Goal: Use online tool/utility: Utilize a website feature to perform a specific function

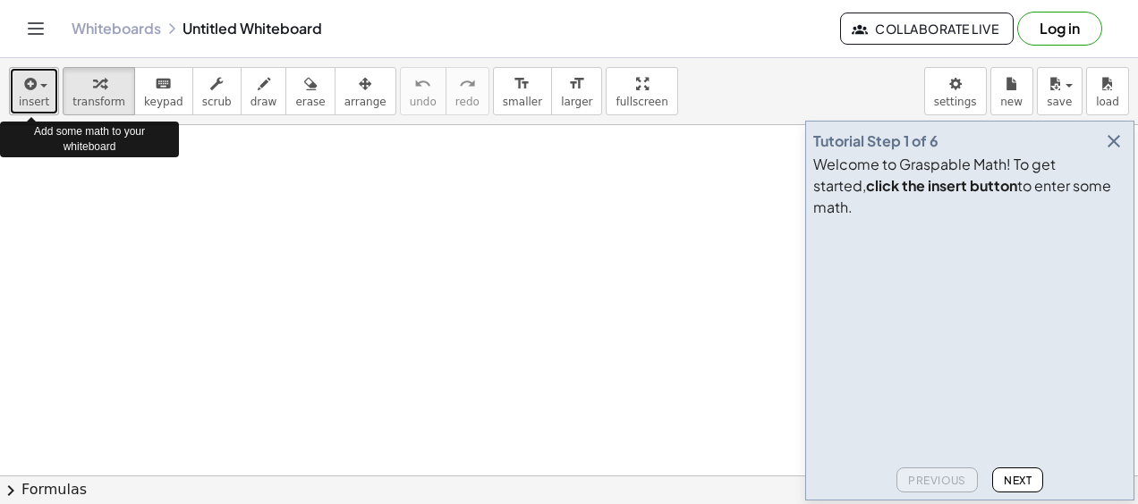
click at [31, 96] on span "insert" at bounding box center [34, 102] width 30 height 13
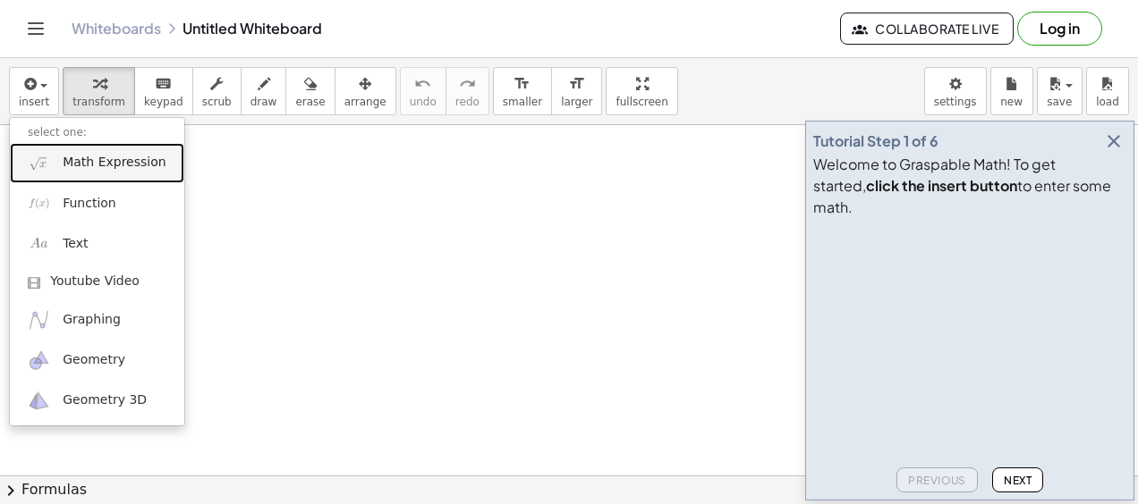
click at [127, 165] on span "Math Expression" at bounding box center [114, 163] width 103 height 18
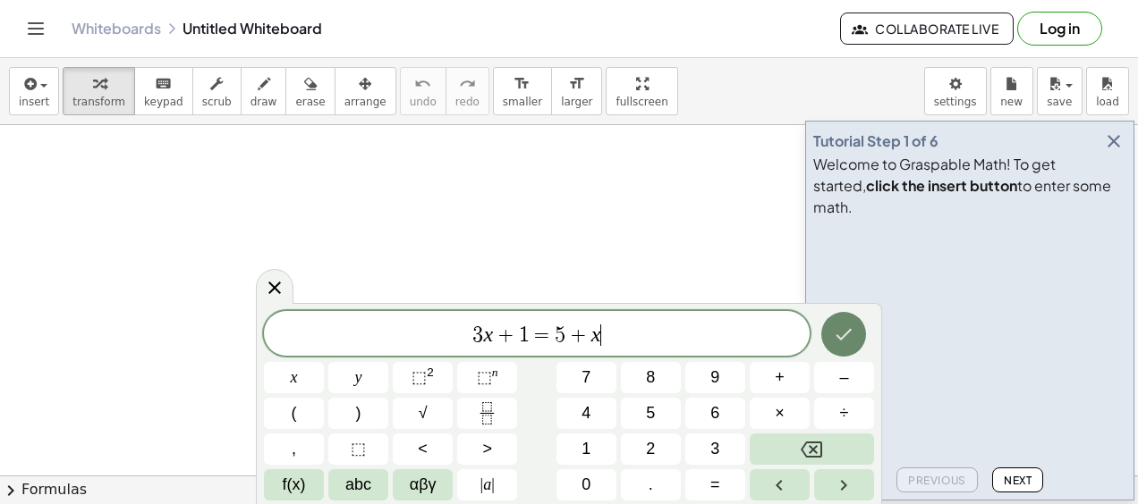
click at [836, 329] on icon "Done" at bounding box center [843, 334] width 21 height 21
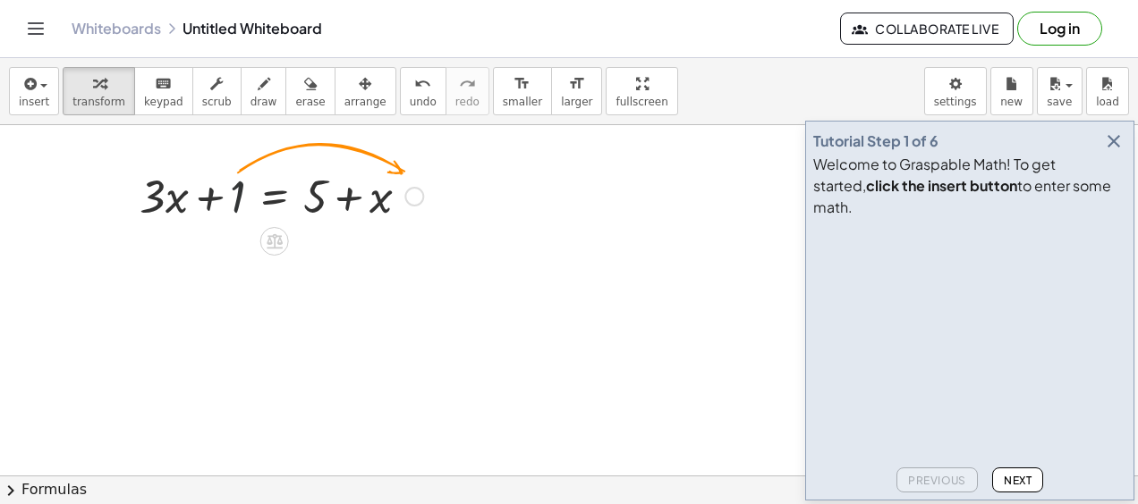
click at [240, 195] on div at bounding box center [281, 195] width 301 height 61
click at [277, 244] on icon at bounding box center [274, 241] width 19 height 19
click at [277, 244] on span "×" at bounding box center [274, 242] width 11 height 26
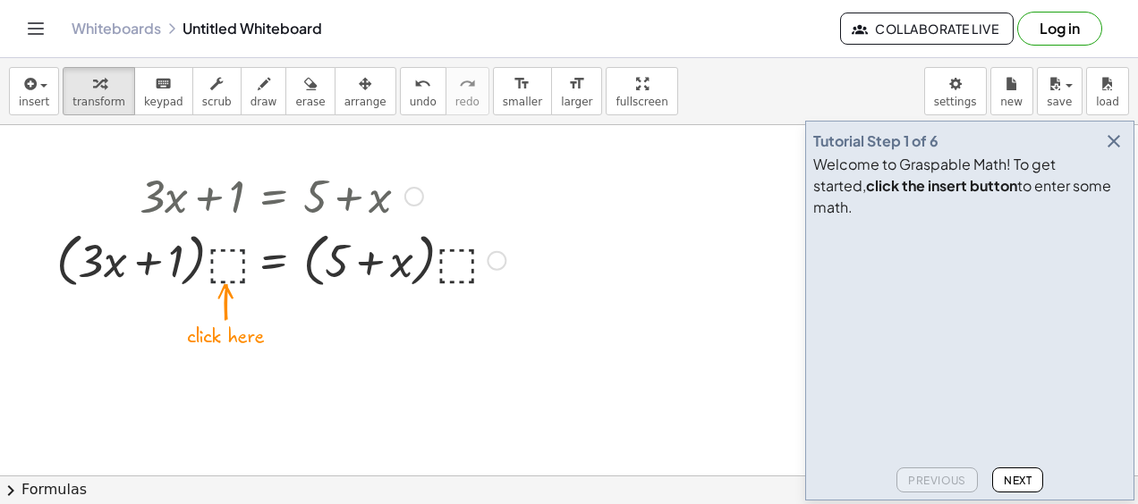
click at [230, 275] on div at bounding box center [280, 259] width 467 height 68
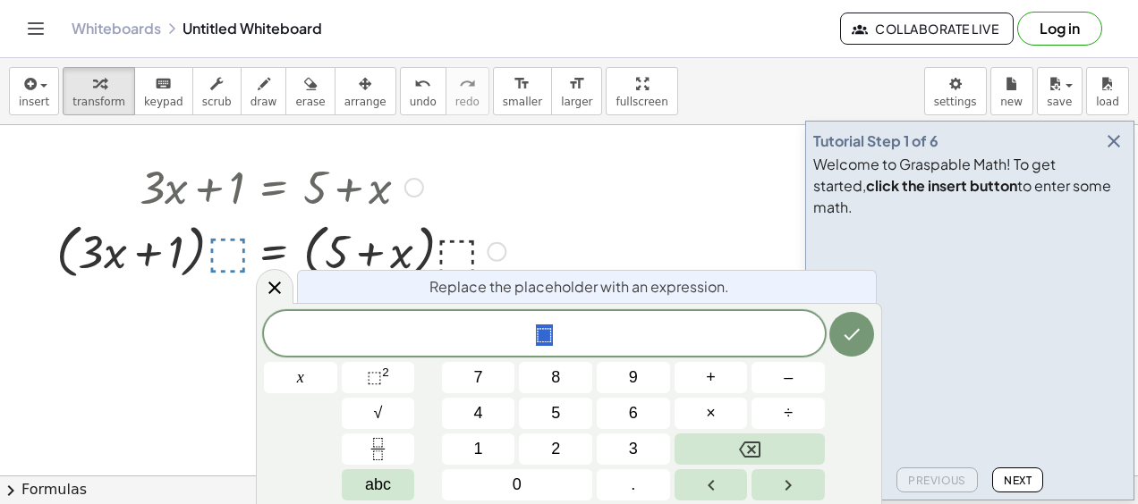
scroll to position [3, 0]
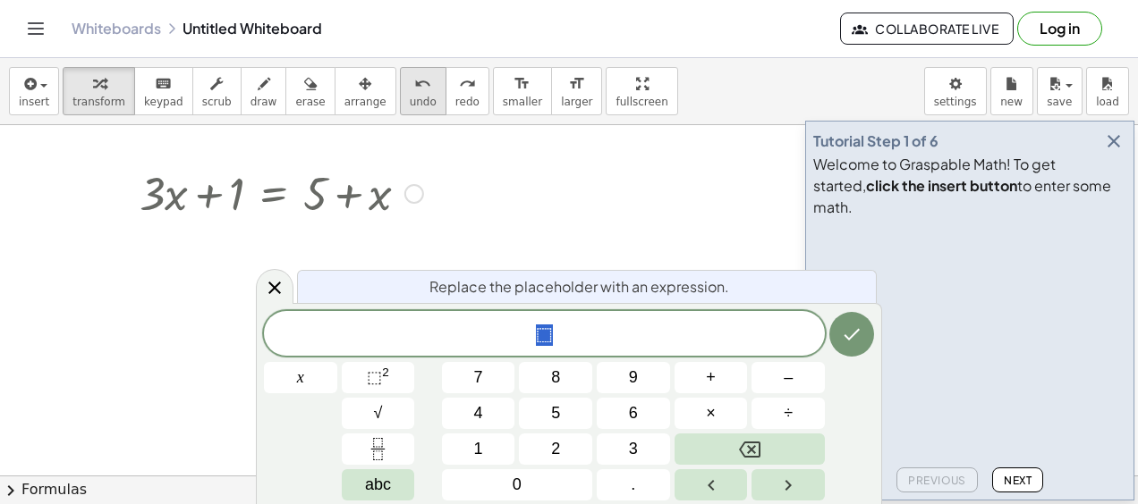
click at [414, 80] on icon "undo" at bounding box center [422, 83] width 17 height 21
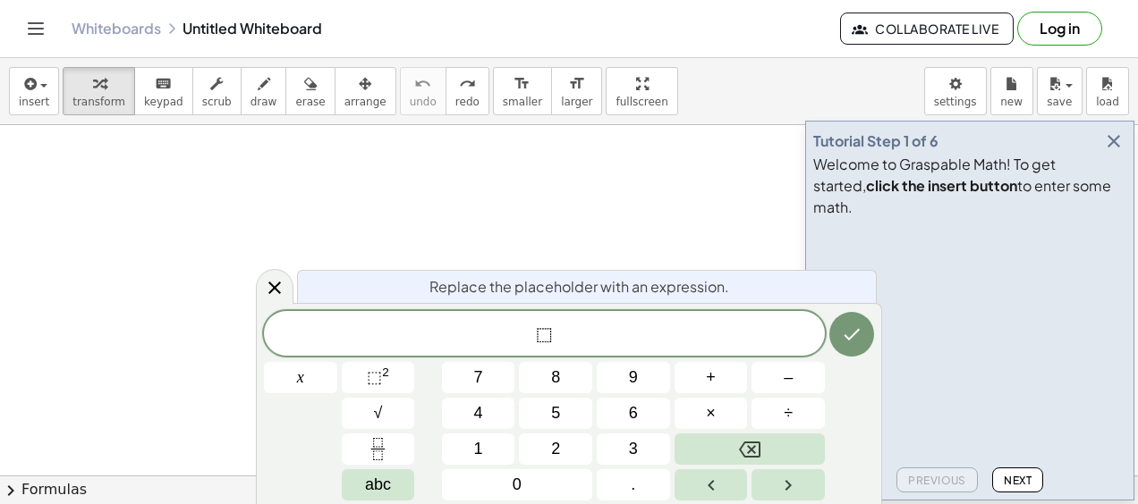
click at [495, 195] on div at bounding box center [569, 474] width 1138 height 702
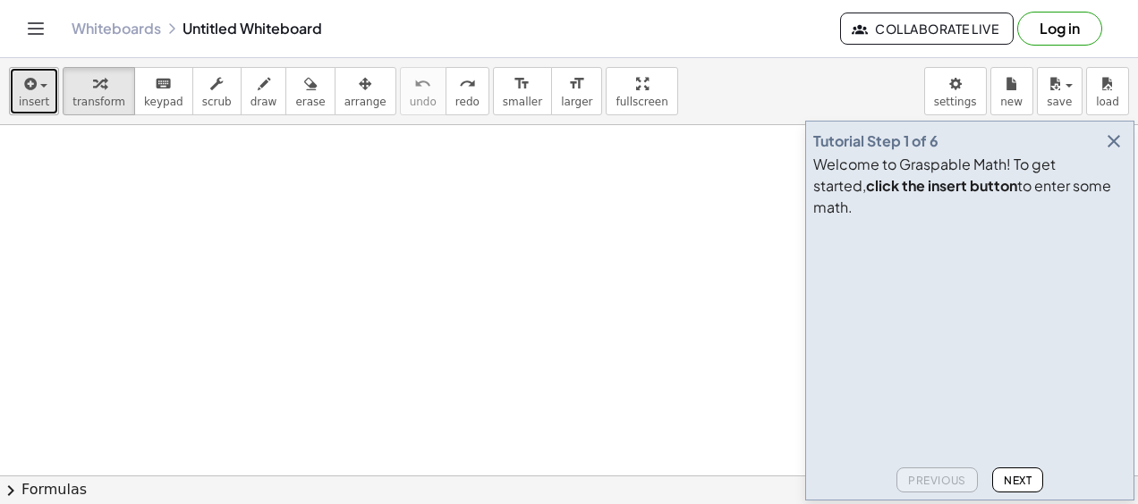
click at [39, 97] on span "insert" at bounding box center [34, 102] width 30 height 13
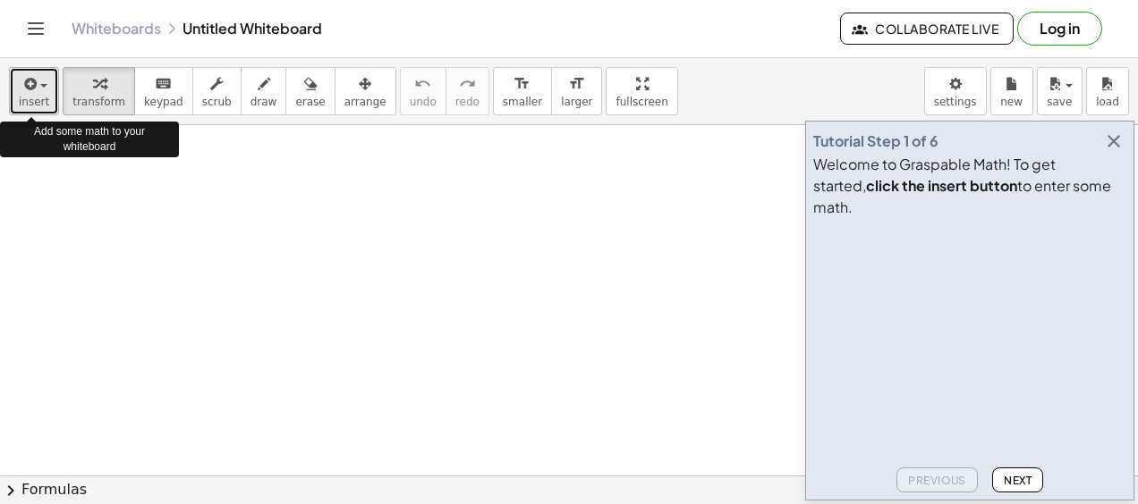
click at [42, 89] on div "button" at bounding box center [34, 82] width 30 height 21
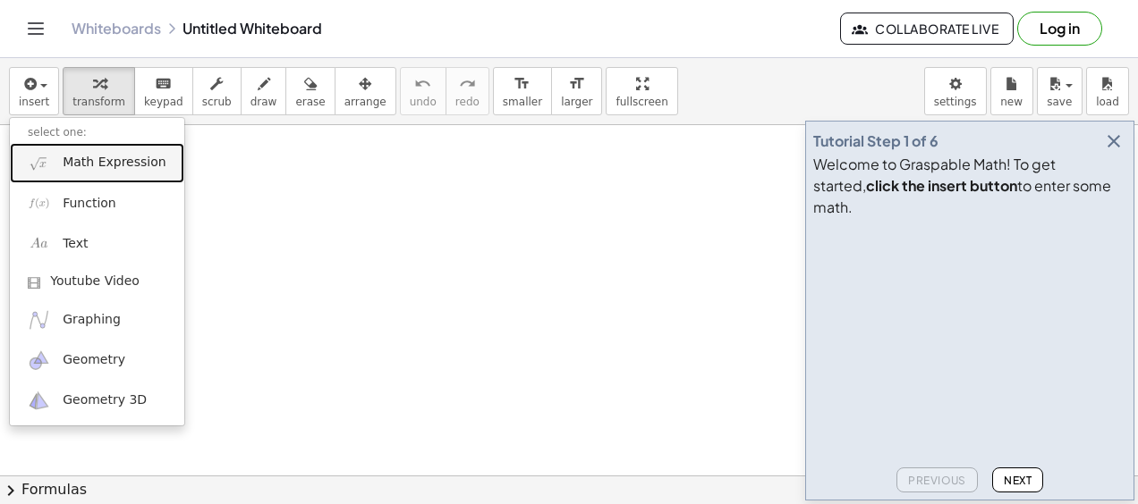
click at [92, 172] on link "Math Expression" at bounding box center [97, 163] width 174 height 40
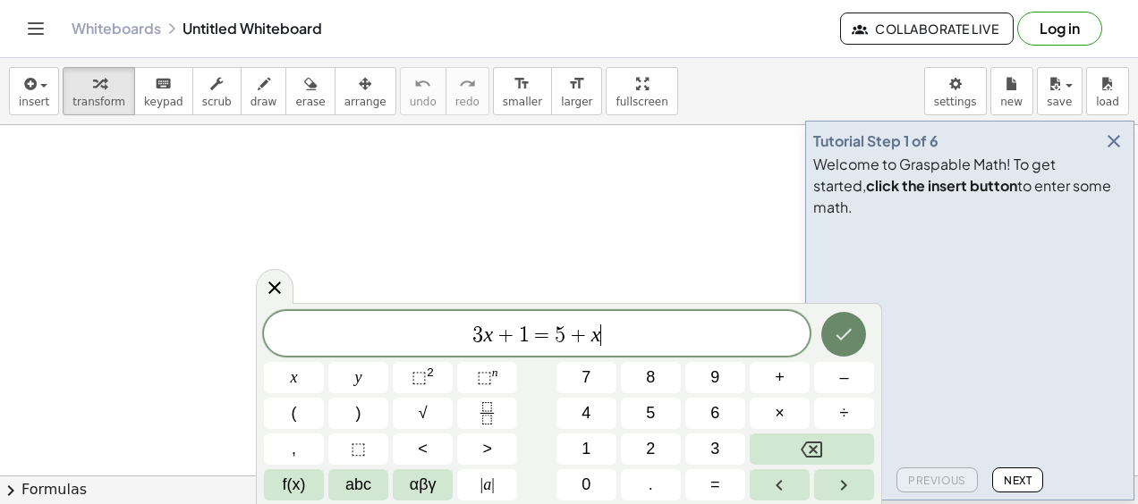
click at [859, 336] on button "Done" at bounding box center [843, 334] width 45 height 45
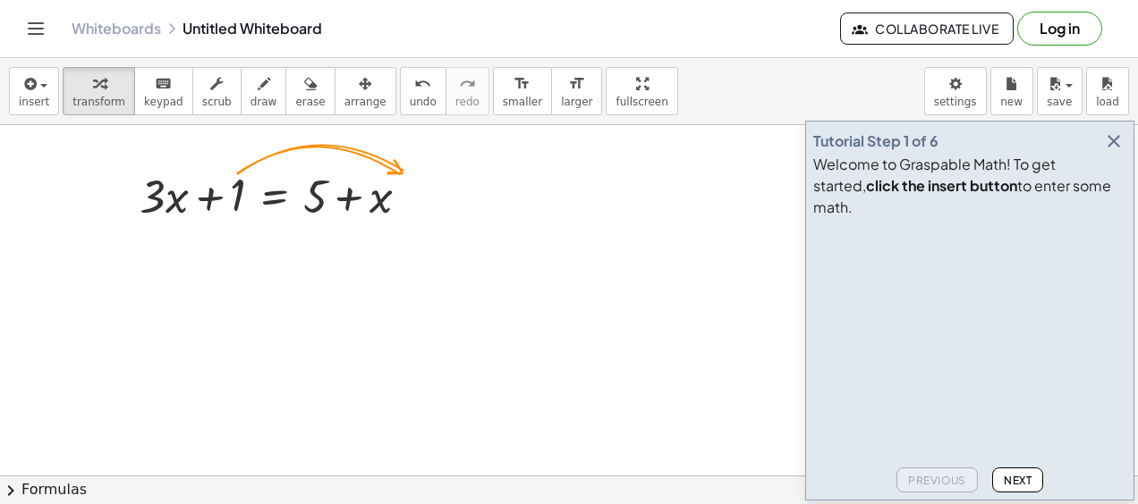
click at [1022, 471] on button "Next" at bounding box center [1017, 480] width 51 height 25
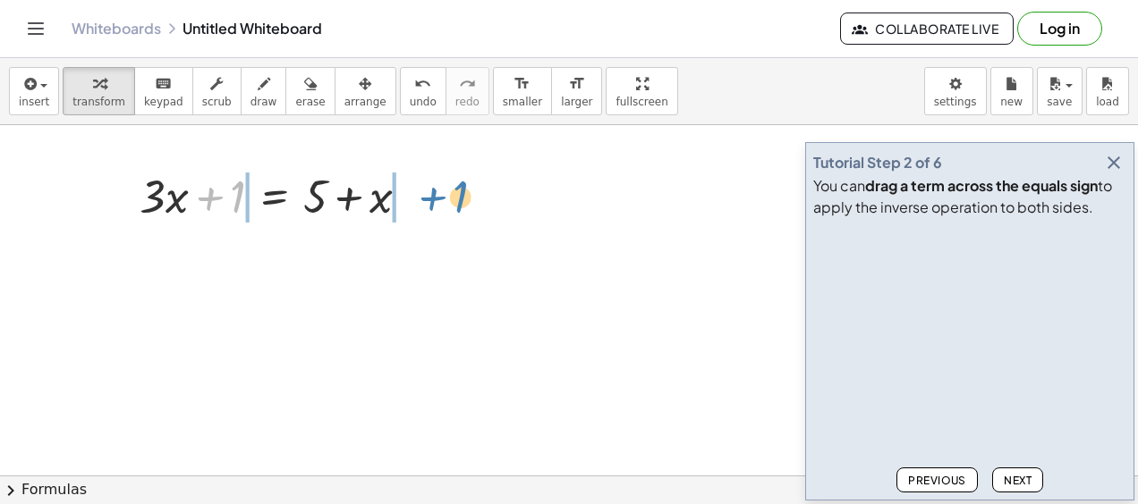
drag, startPoint x: 238, startPoint y: 196, endPoint x: 442, endPoint y: 199, distance: 203.9
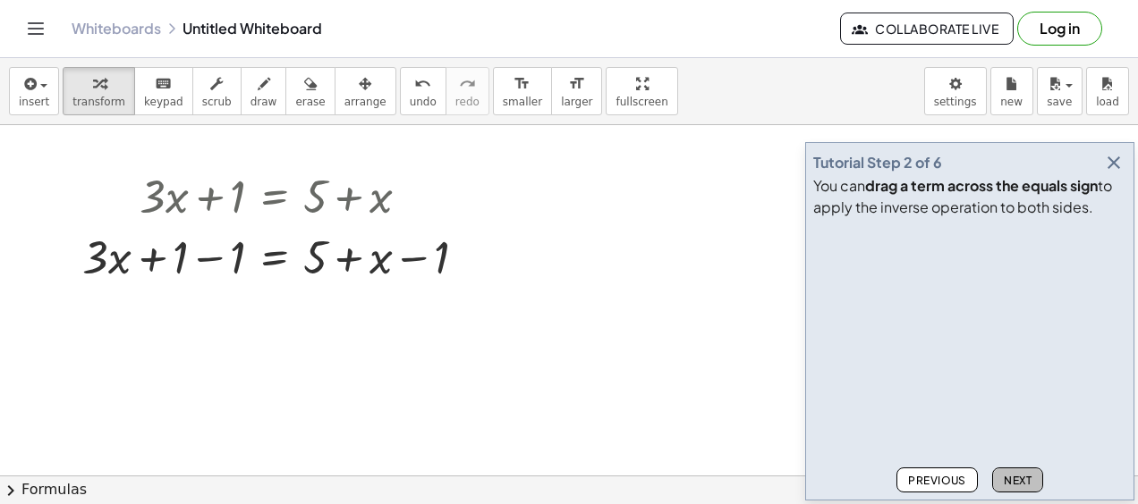
click at [1019, 480] on span "Next" at bounding box center [1017, 480] width 28 height 13
click at [189, 254] on div at bounding box center [281, 255] width 416 height 61
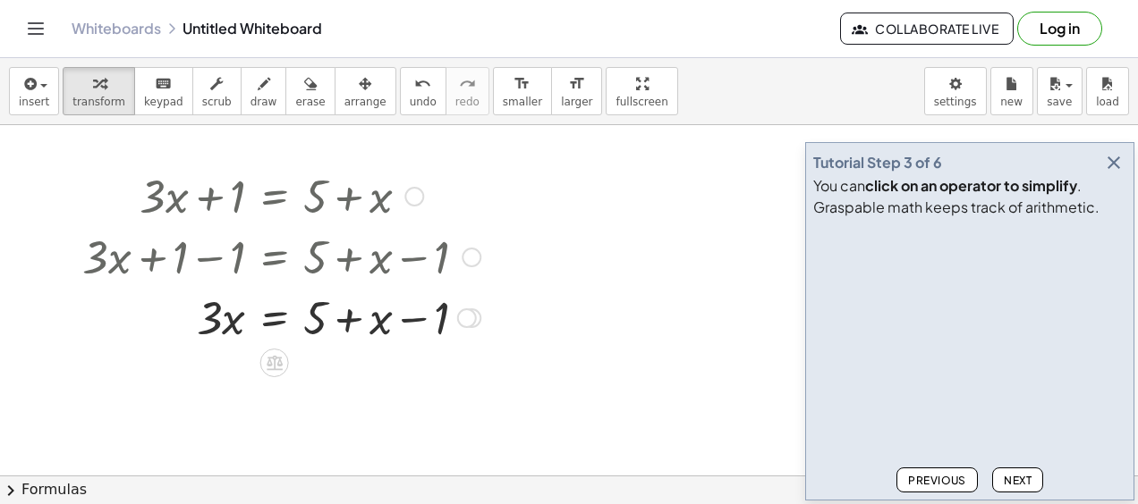
click at [422, 322] on div at bounding box center [281, 316] width 416 height 61
click at [345, 313] on div at bounding box center [281, 316] width 416 height 61
click at [349, 269] on div at bounding box center [281, 255] width 416 height 61
click at [474, 318] on div at bounding box center [467, 319] width 20 height 20
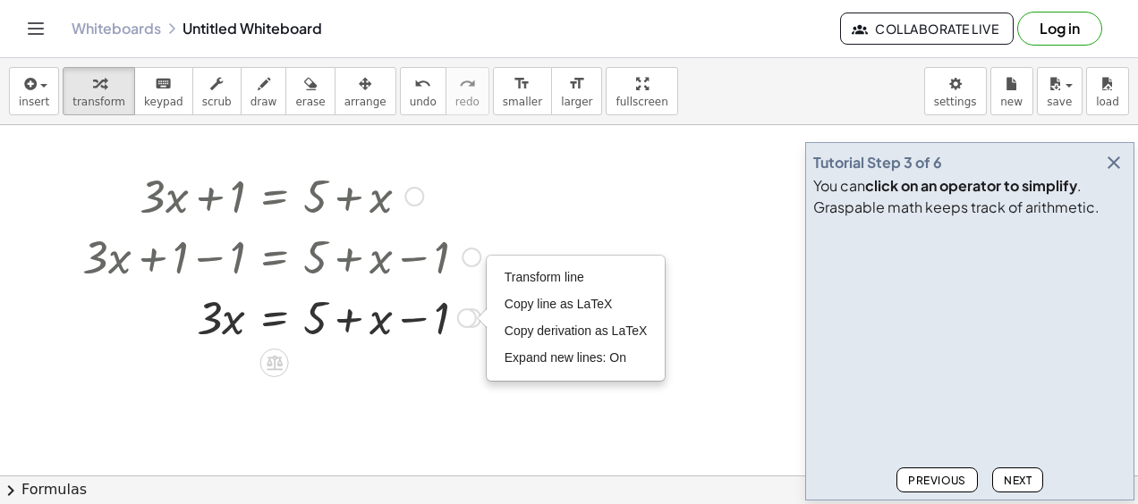
click at [474, 318] on div "Transform line Copy line as LaTeX Copy derivation as LaTeX Expand new lines: On" at bounding box center [467, 319] width 20 height 20
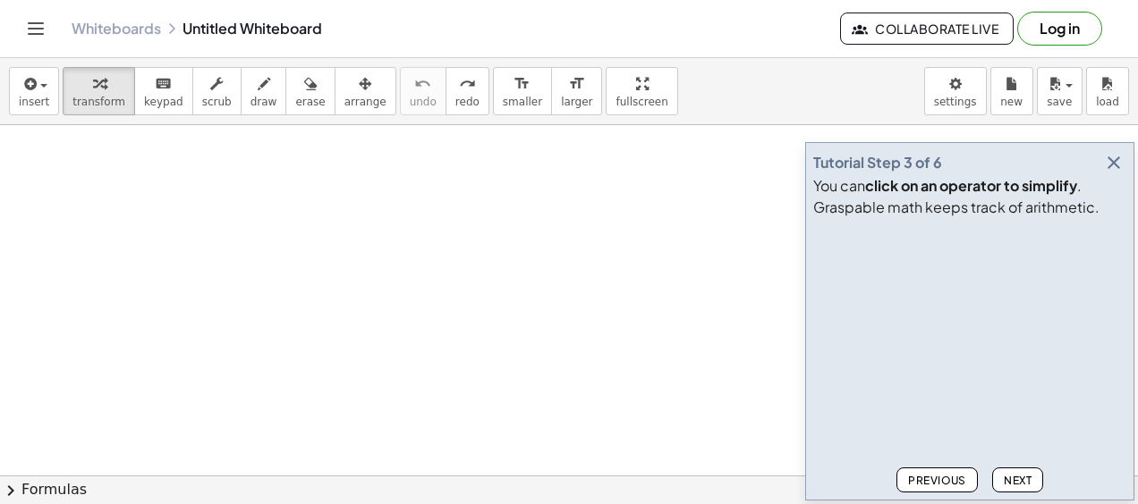
click at [916, 478] on span "Previous" at bounding box center [937, 480] width 58 height 13
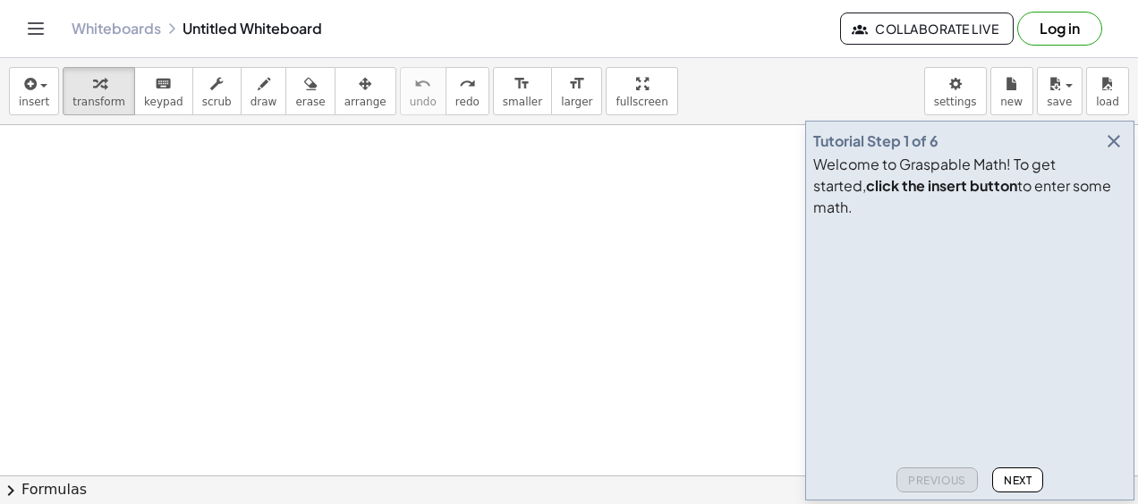
click at [916, 478] on div "Previous Next" at bounding box center [969, 477] width 313 height 32
click at [25, 83] on icon "button" at bounding box center [29, 83] width 16 height 21
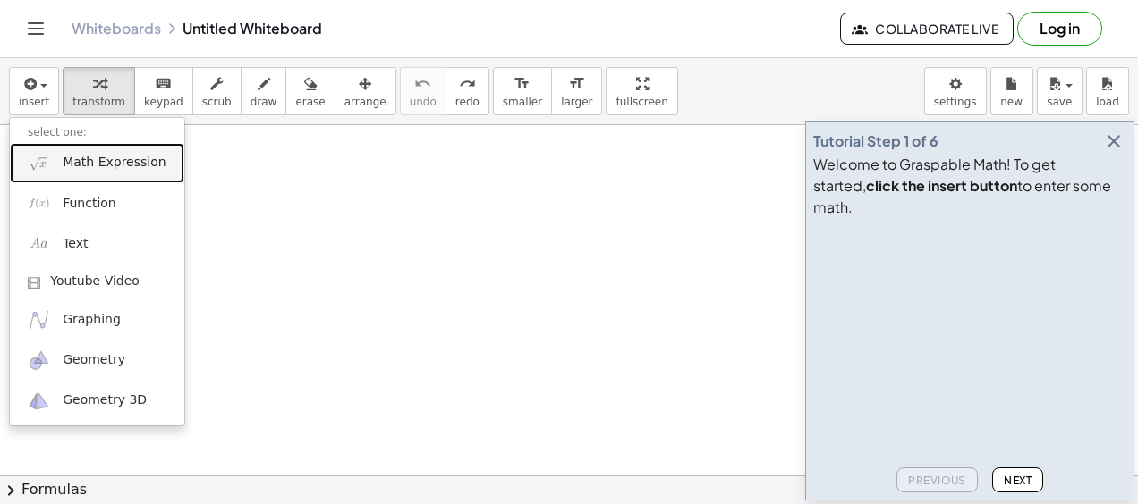
click at [89, 166] on span "Math Expression" at bounding box center [114, 163] width 103 height 18
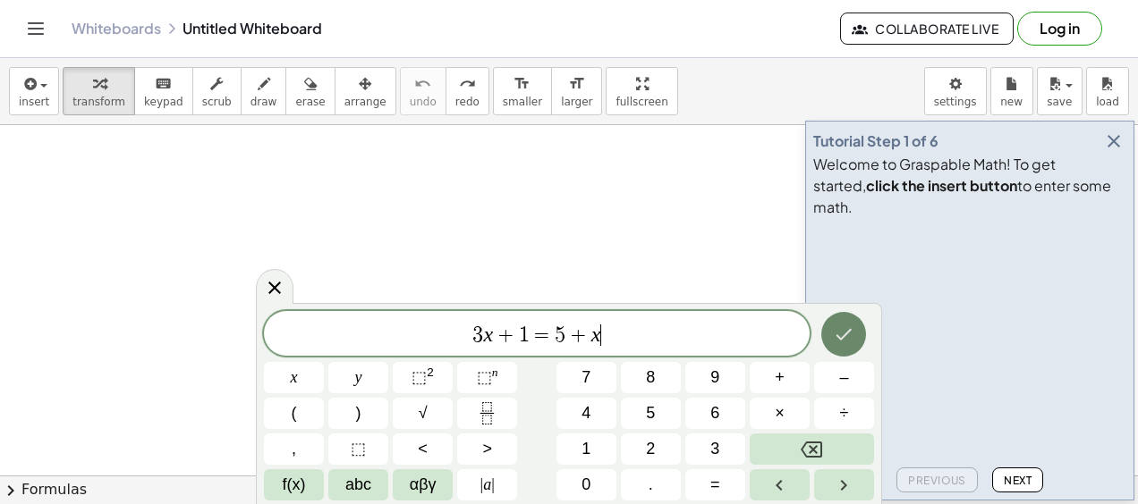
click at [847, 344] on icon "Done" at bounding box center [843, 334] width 21 height 21
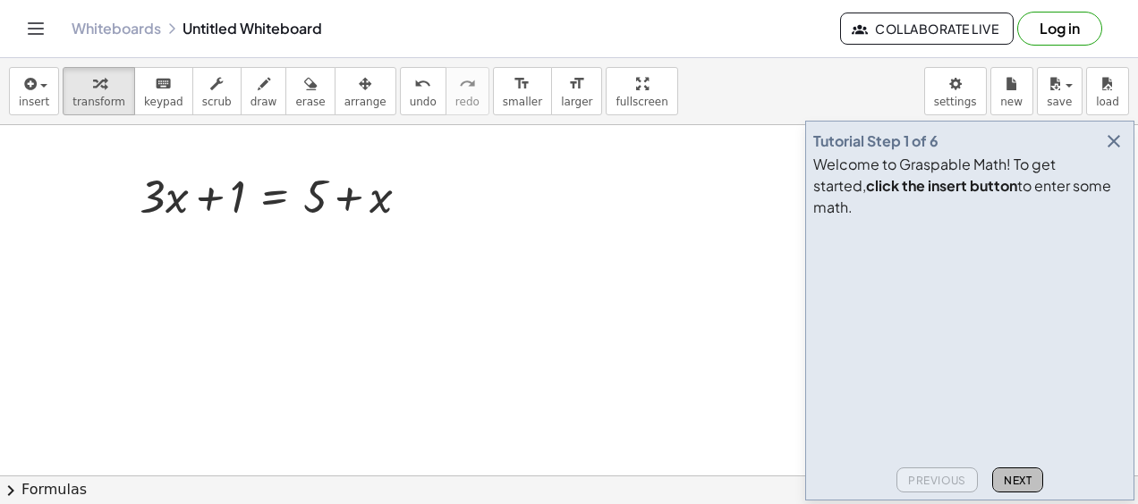
click at [1021, 478] on span "Next" at bounding box center [1017, 480] width 28 height 13
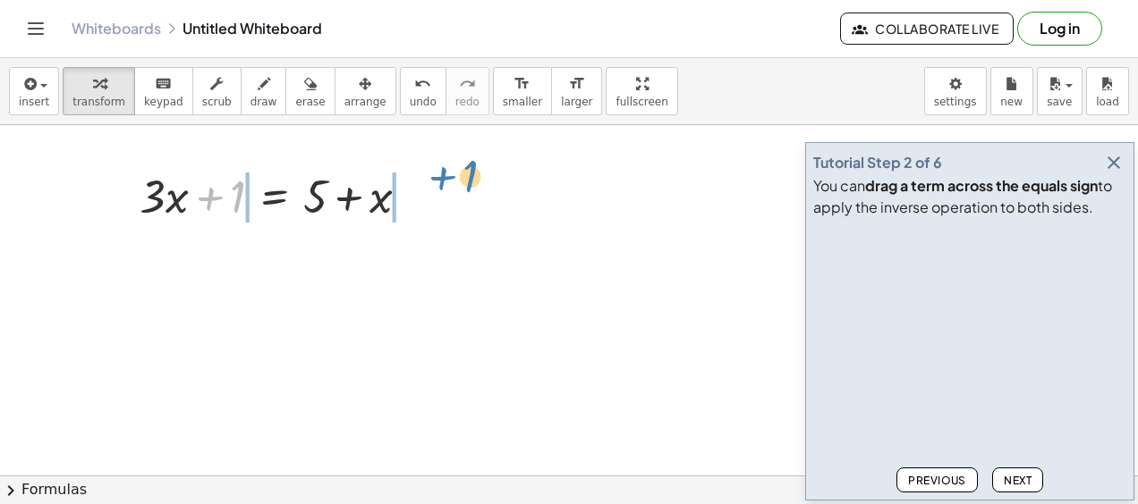
drag, startPoint x: 234, startPoint y: 195, endPoint x: 470, endPoint y: 180, distance: 236.6
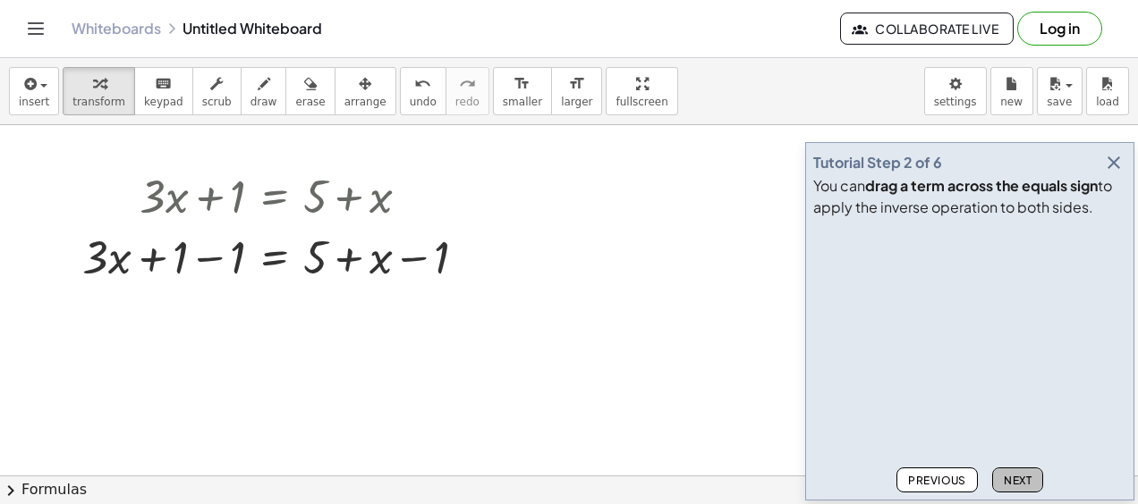
click at [1031, 472] on button "Next" at bounding box center [1017, 480] width 51 height 25
click at [213, 264] on div at bounding box center [281, 255] width 416 height 61
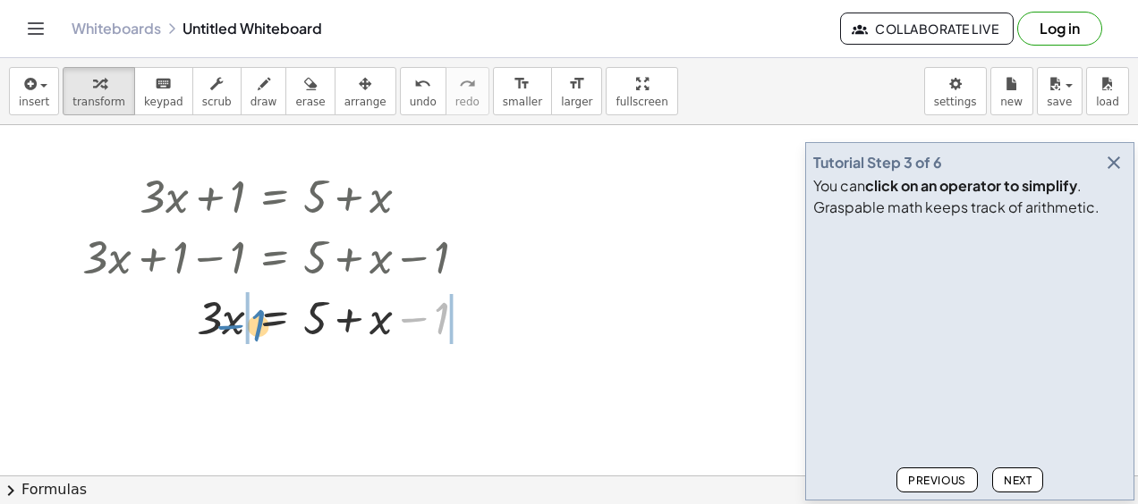
drag, startPoint x: 444, startPoint y: 314, endPoint x: 260, endPoint y: 321, distance: 183.5
click at [260, 321] on div at bounding box center [281, 316] width 416 height 61
drag, startPoint x: 449, startPoint y: 317, endPoint x: 328, endPoint y: 328, distance: 121.3
click at [328, 328] on div at bounding box center [281, 316] width 416 height 61
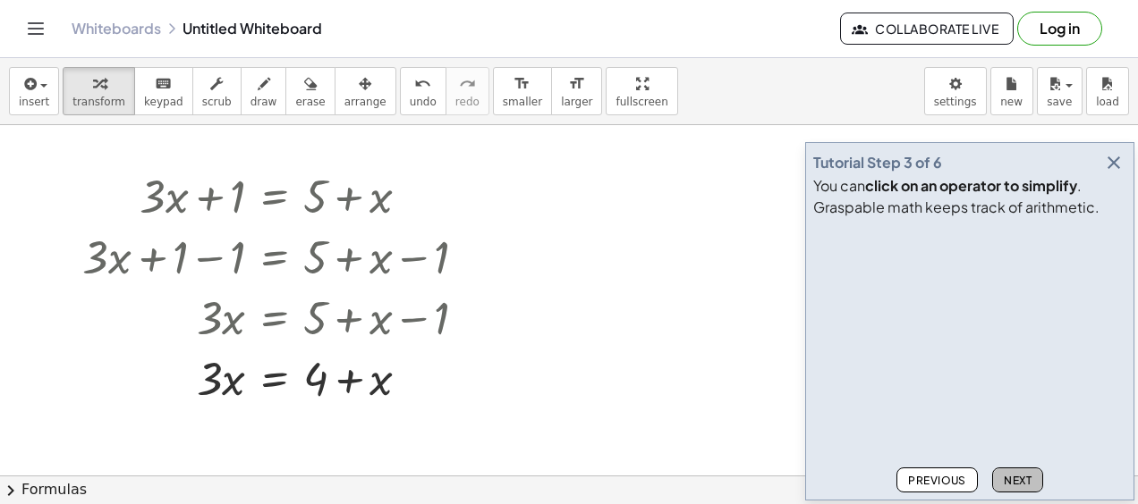
click at [1018, 470] on button "Next" at bounding box center [1017, 480] width 51 height 25
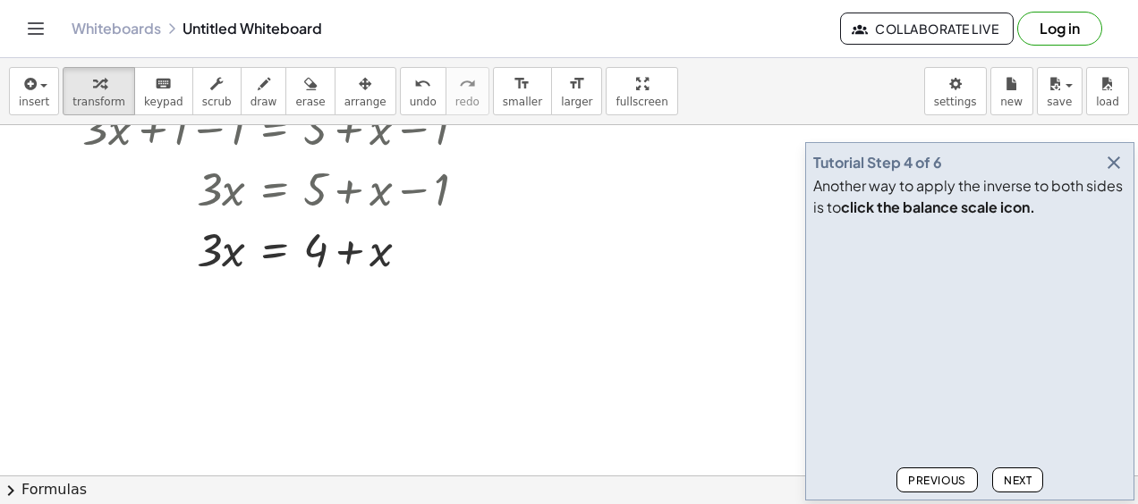
scroll to position [74, 0]
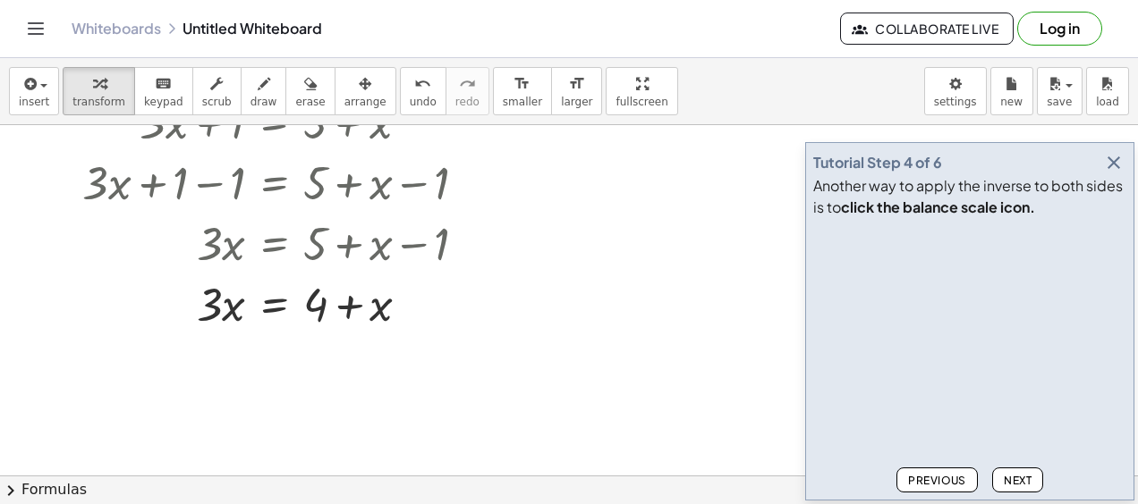
click at [317, 354] on div at bounding box center [569, 402] width 1138 height 702
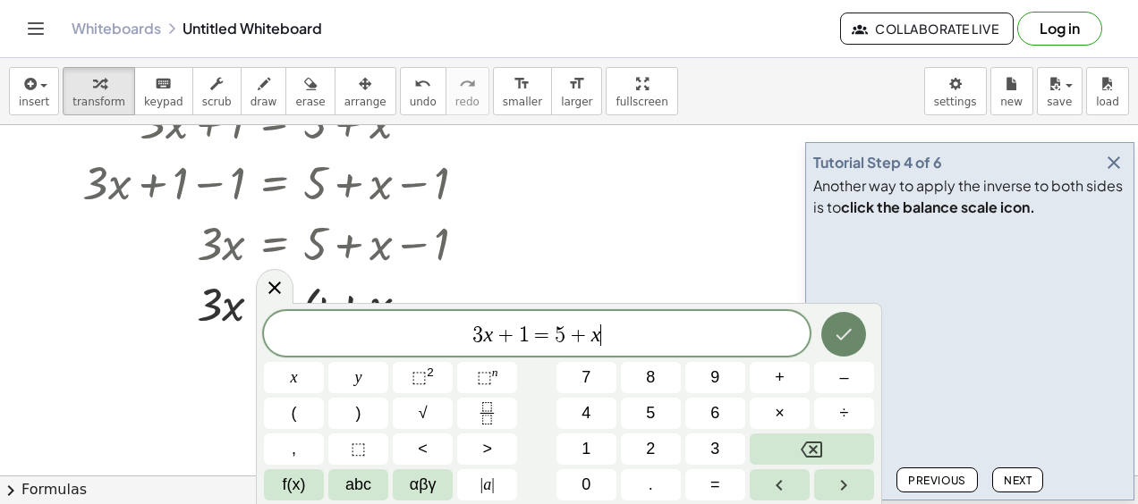
click at [850, 333] on icon "Done" at bounding box center [843, 334] width 21 height 21
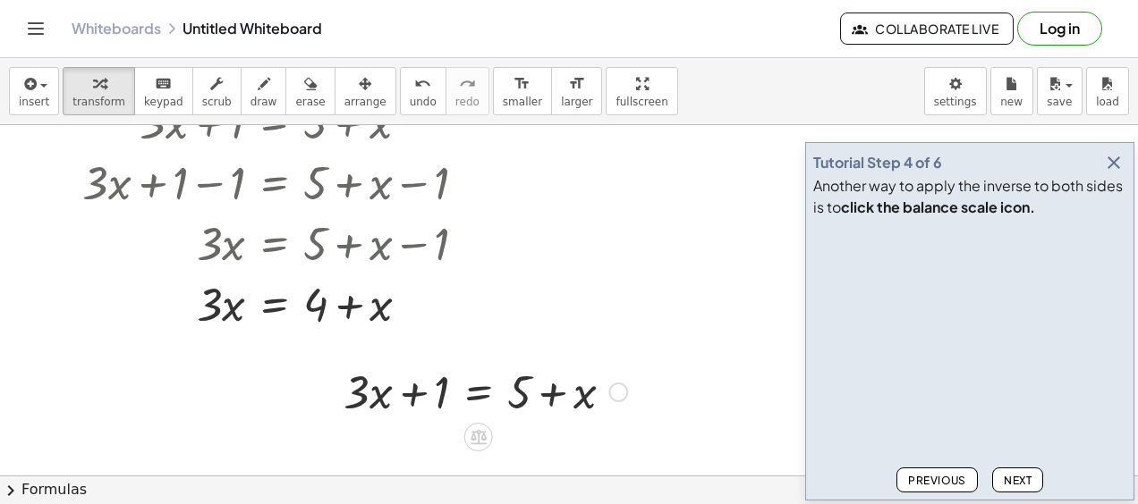
click at [544, 381] on div at bounding box center [484, 390] width 301 height 61
click at [479, 435] on icon at bounding box center [478, 437] width 19 height 19
click at [410, 435] on span "+" at bounding box center [407, 438] width 11 height 26
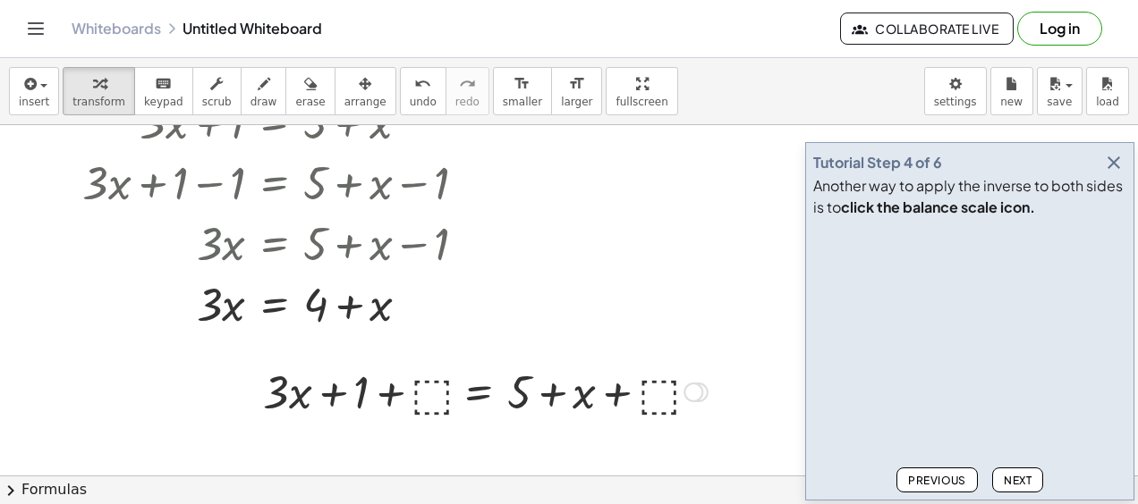
click at [443, 390] on div at bounding box center [485, 390] width 462 height 61
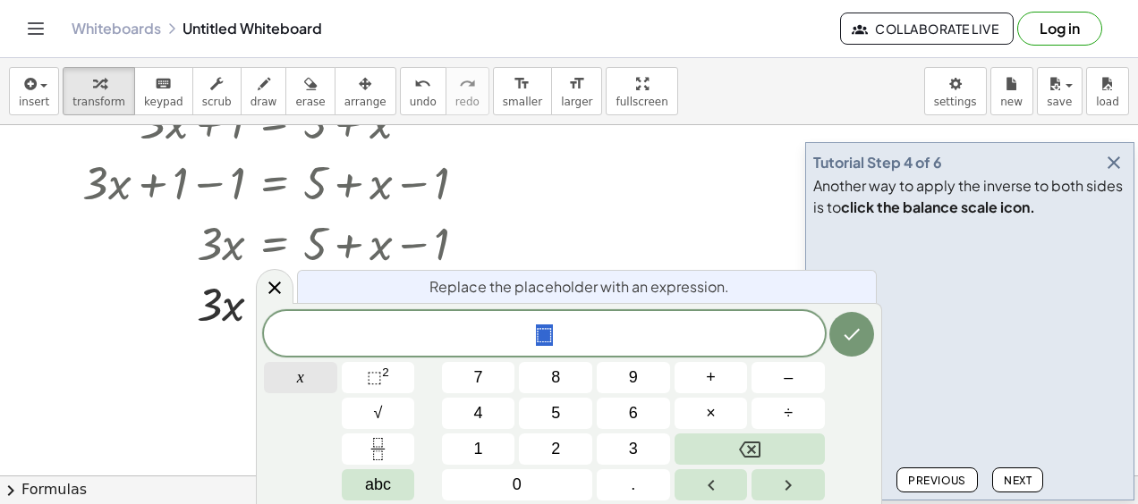
click at [318, 379] on button "x" at bounding box center [300, 377] width 73 height 31
click at [835, 336] on button "Done" at bounding box center [851, 334] width 45 height 45
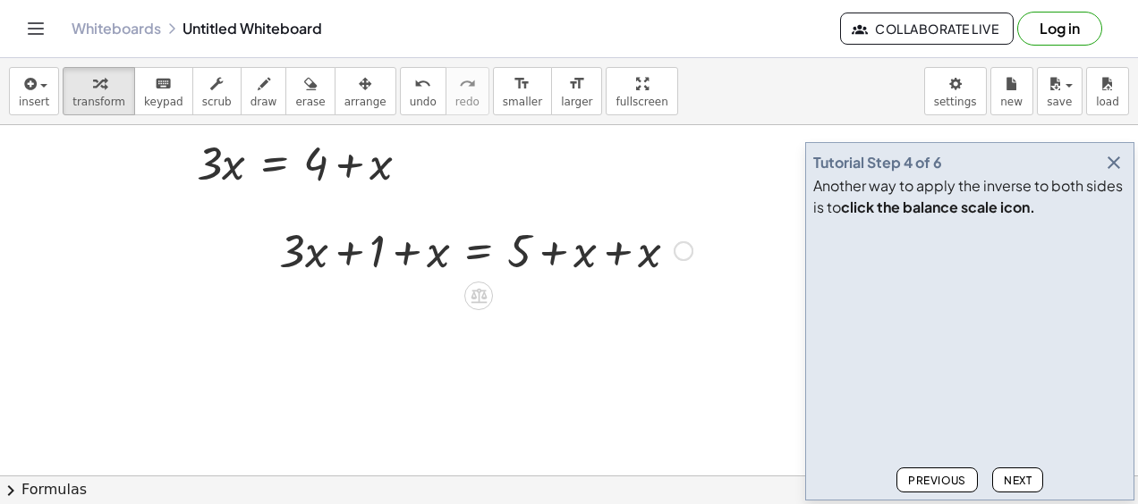
scroll to position [217, 0]
click at [478, 287] on icon at bounding box center [478, 294] width 16 height 15
click at [1012, 480] on span "Next" at bounding box center [1017, 480] width 28 height 13
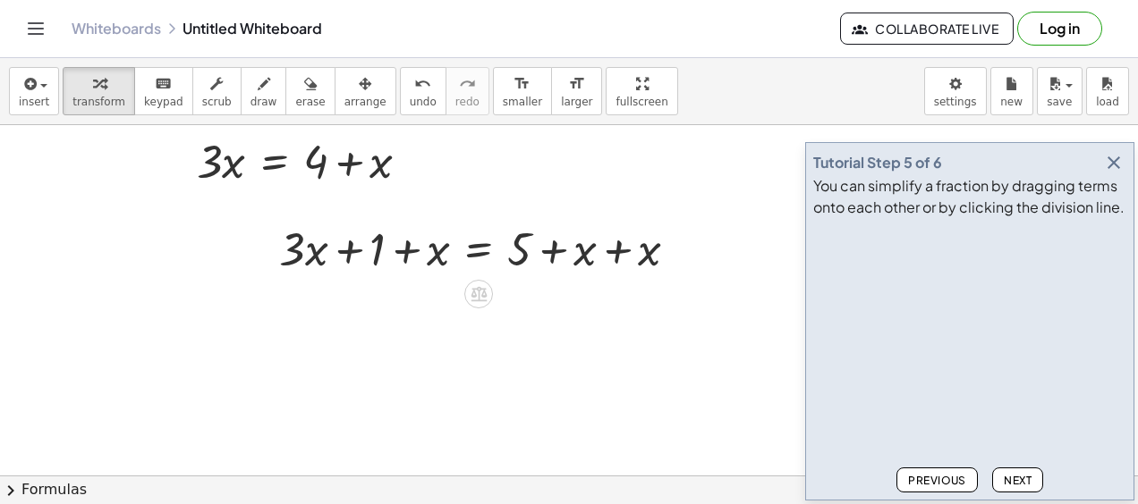
click at [590, 344] on div at bounding box center [569, 259] width 1138 height 702
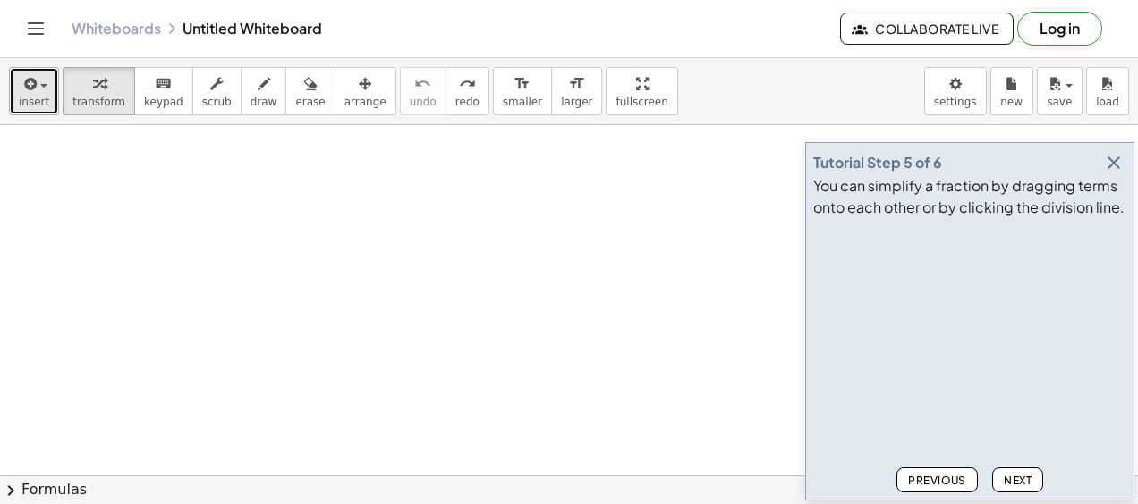
click at [34, 82] on icon "button" at bounding box center [29, 83] width 16 height 21
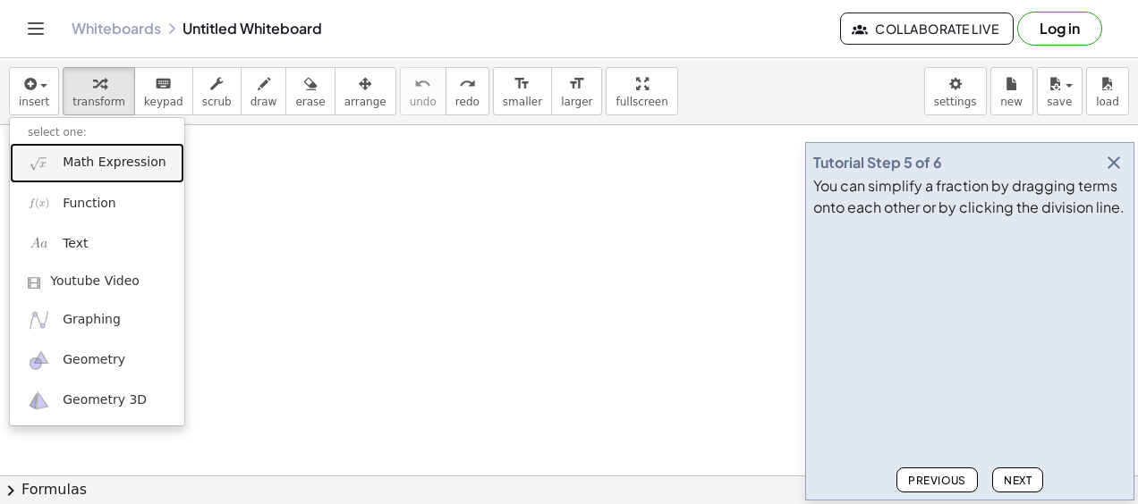
click at [64, 157] on span "Math Expression" at bounding box center [114, 163] width 103 height 18
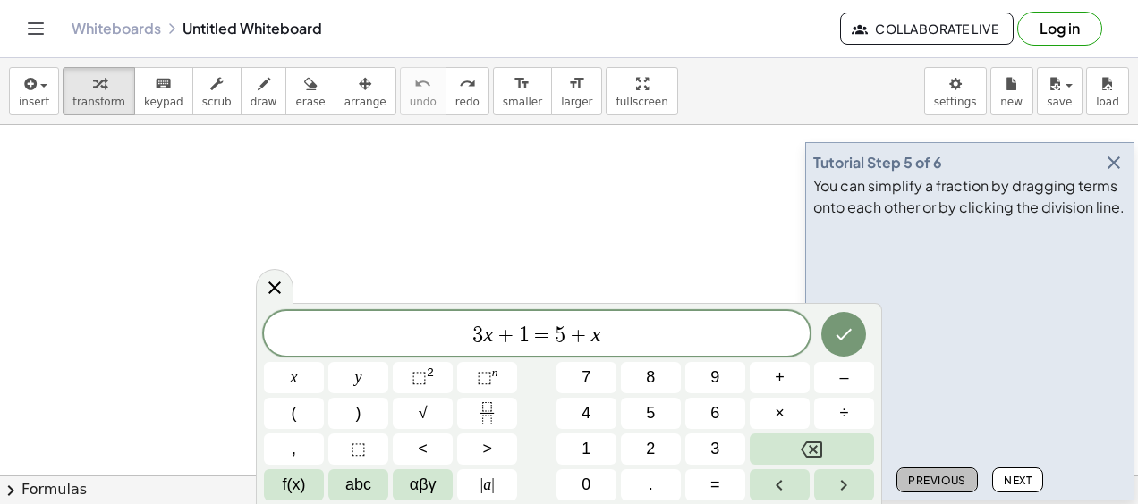
click at [960, 483] on span "Previous" at bounding box center [937, 480] width 58 height 13
click at [960, 483] on div "Previous Next" at bounding box center [969, 477] width 313 height 32
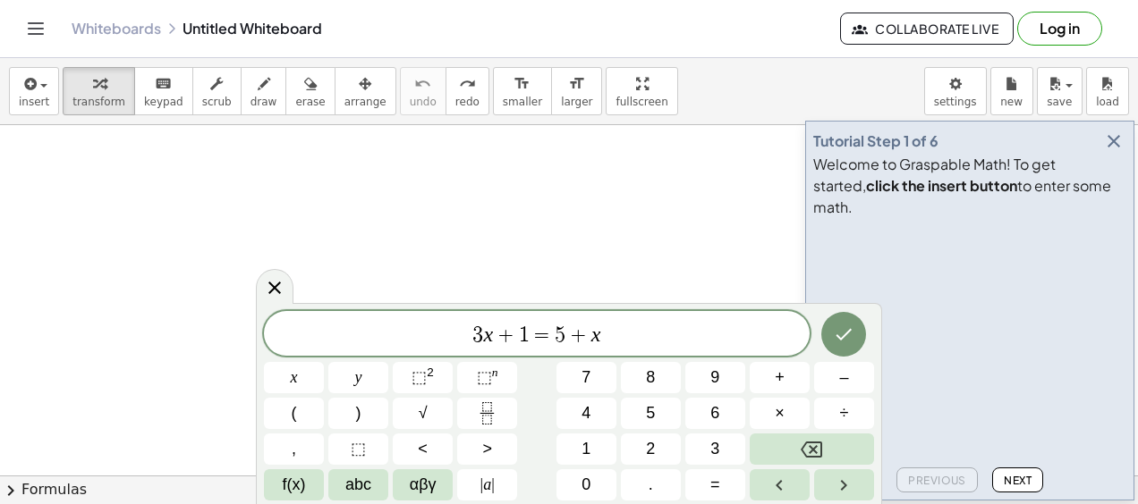
click at [960, 483] on div "Previous Next" at bounding box center [969, 477] width 313 height 32
click at [846, 345] on button "Done" at bounding box center [843, 334] width 45 height 45
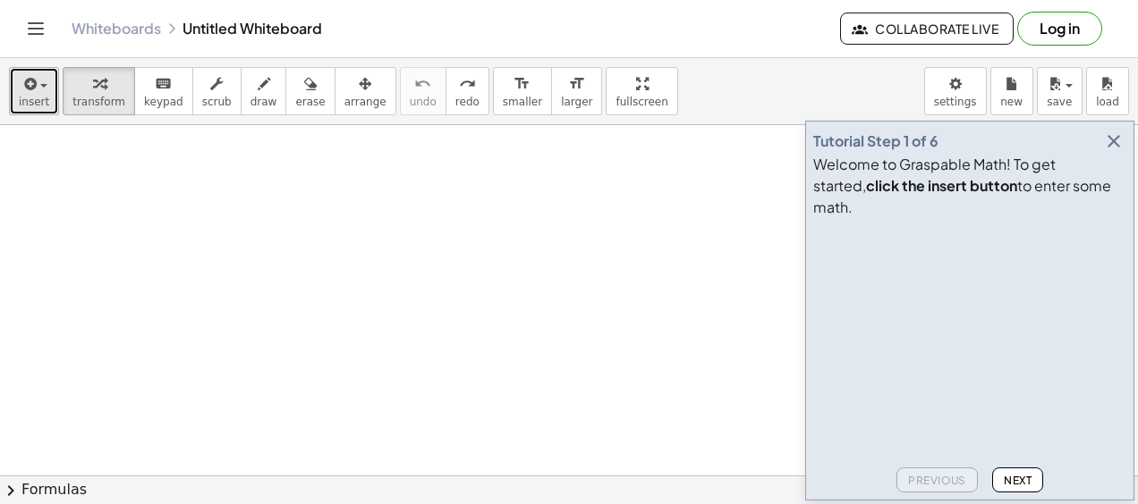
click at [32, 89] on icon "button" at bounding box center [29, 83] width 16 height 21
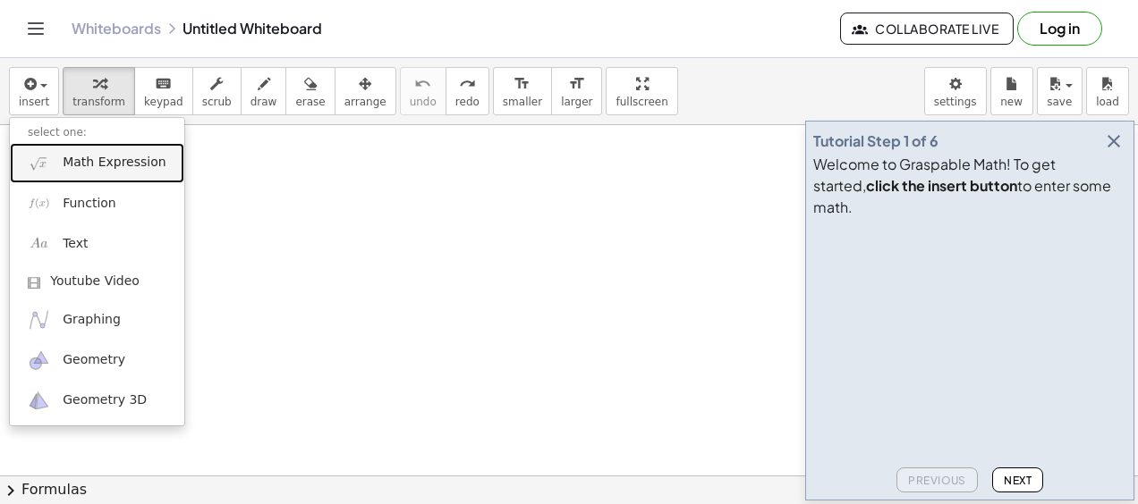
click at [84, 164] on span "Math Expression" at bounding box center [114, 163] width 103 height 18
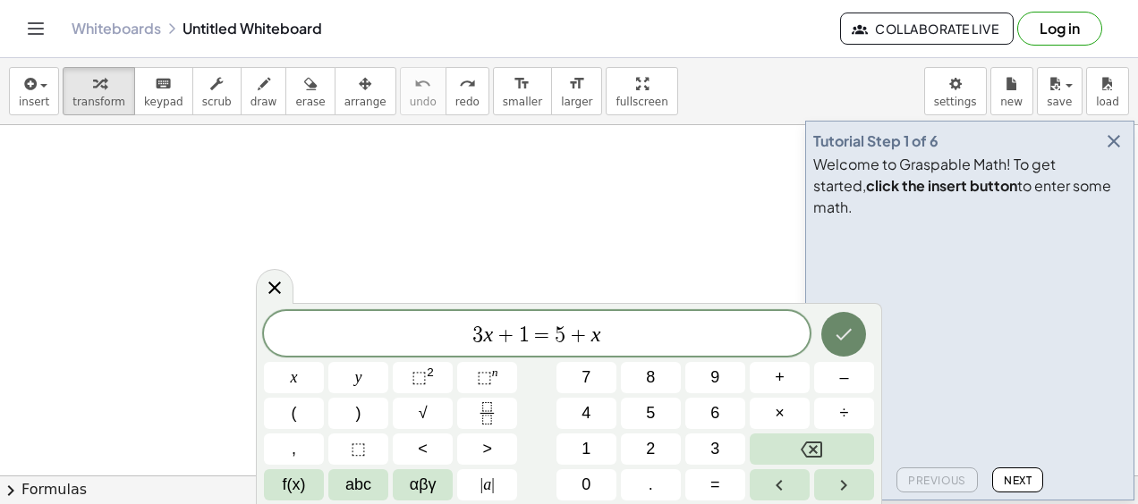
click at [855, 335] on button "Done" at bounding box center [843, 334] width 45 height 45
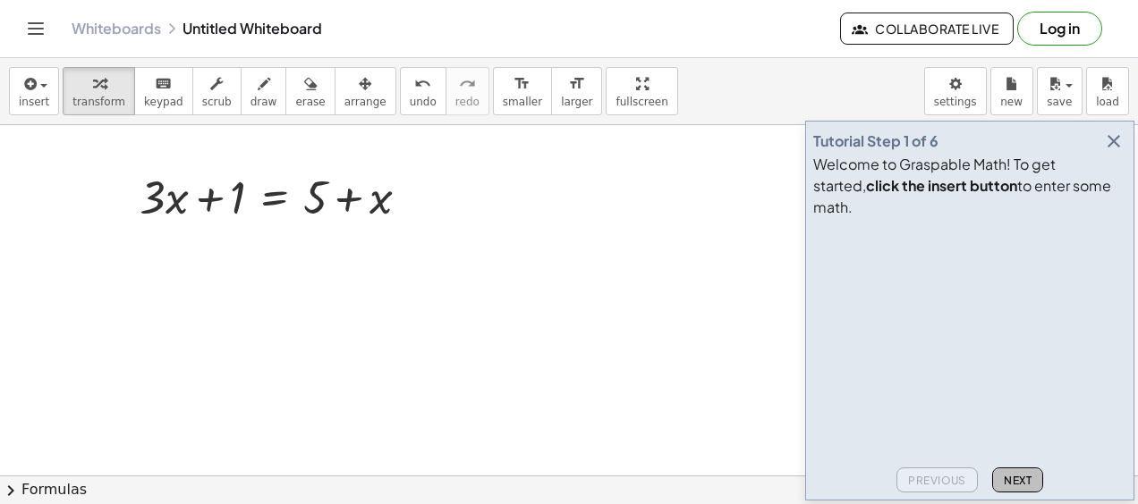
click at [1020, 475] on span "Next" at bounding box center [1017, 480] width 28 height 13
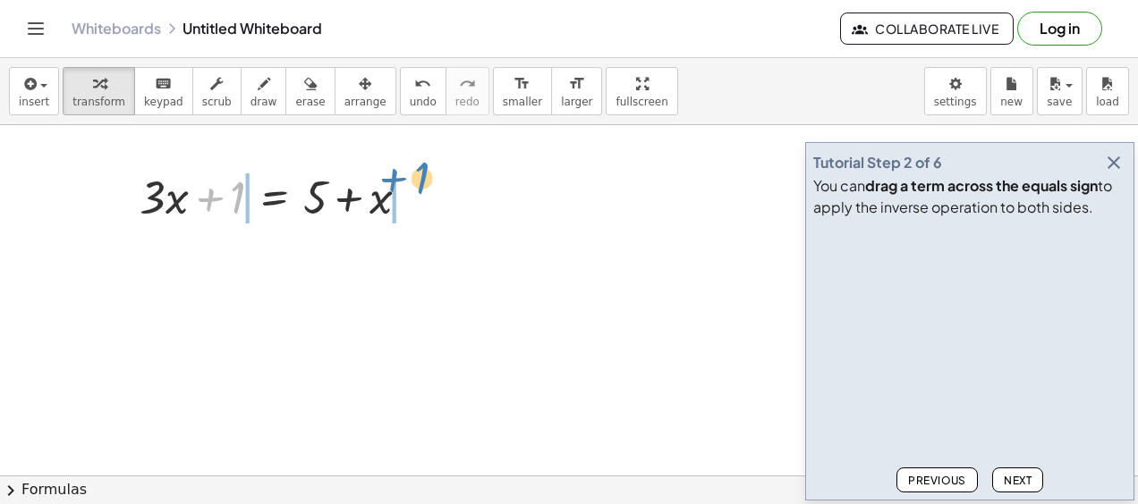
drag, startPoint x: 236, startPoint y: 205, endPoint x: 420, endPoint y: 185, distance: 185.3
click at [420, 185] on div at bounding box center [281, 195] width 301 height 61
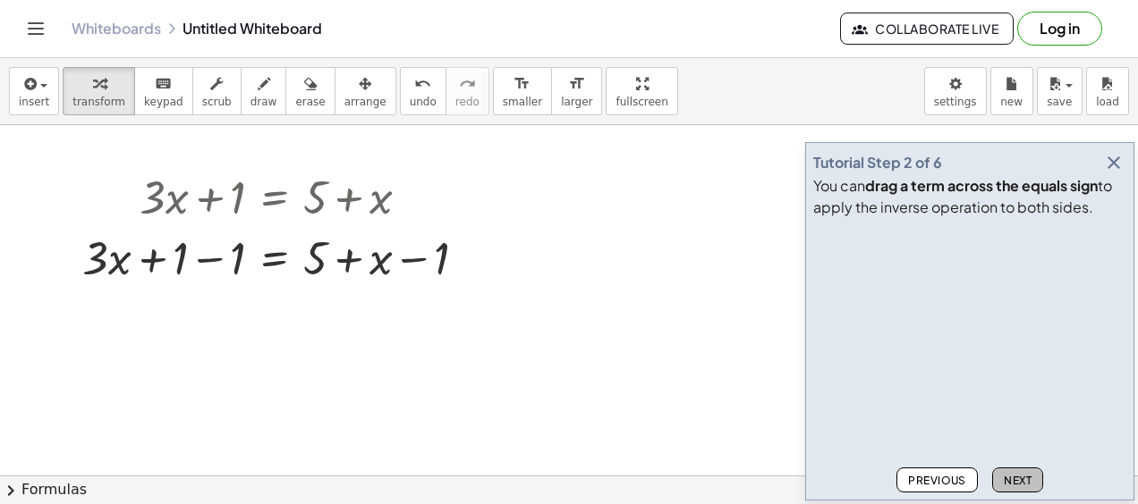
click at [1026, 470] on button "Next" at bounding box center [1017, 480] width 51 height 25
drag, startPoint x: 220, startPoint y: 260, endPoint x: 213, endPoint y: 270, distance: 12.2
click at [213, 270] on div at bounding box center [281, 256] width 416 height 61
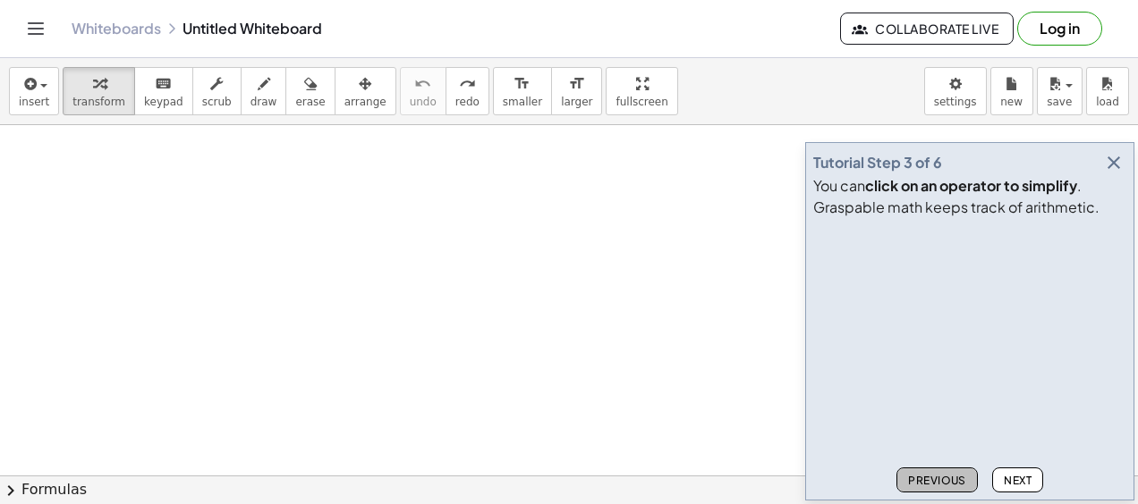
click at [935, 476] on span "Previous" at bounding box center [937, 480] width 58 height 13
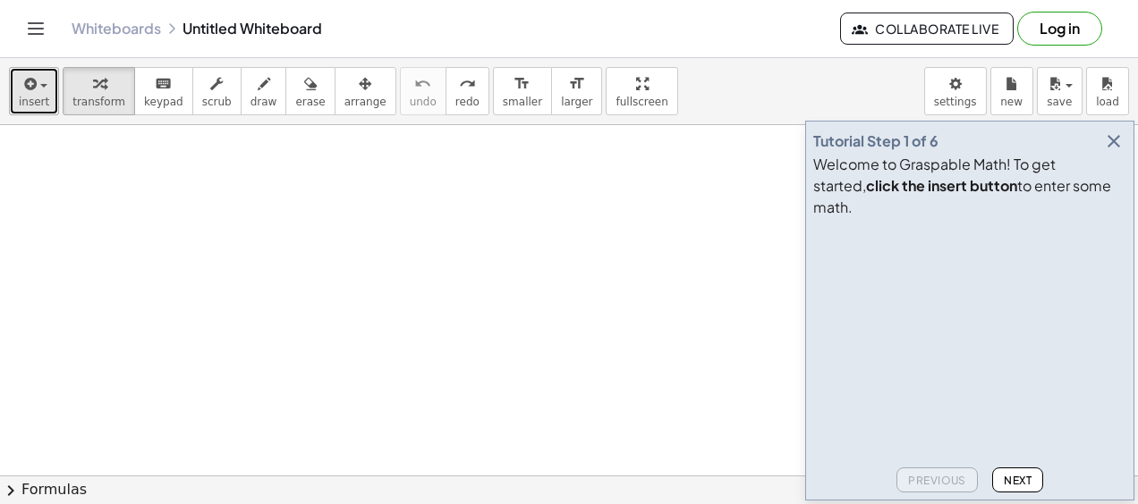
click at [46, 88] on button "insert" at bounding box center [34, 91] width 50 height 48
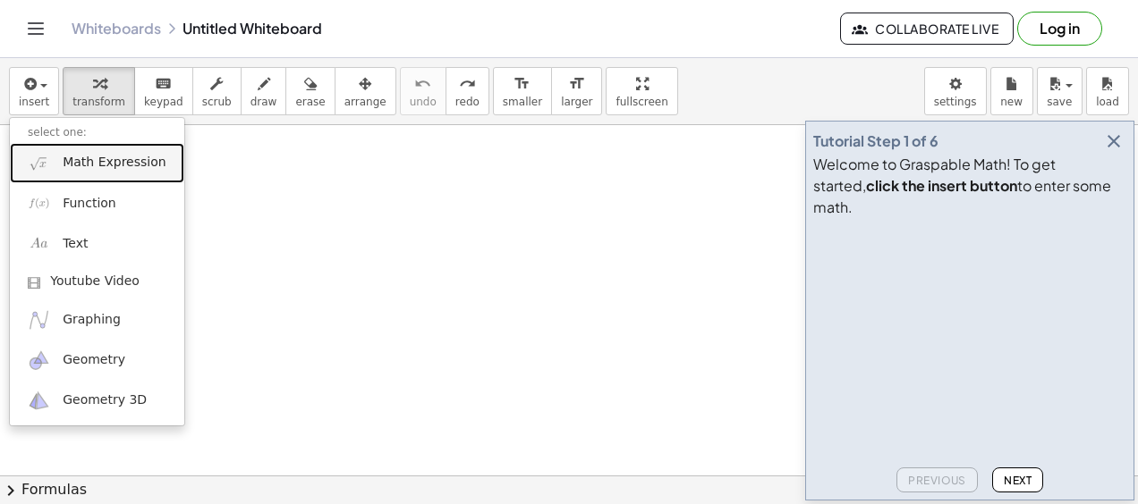
click at [120, 173] on link "Math Expression" at bounding box center [97, 163] width 174 height 40
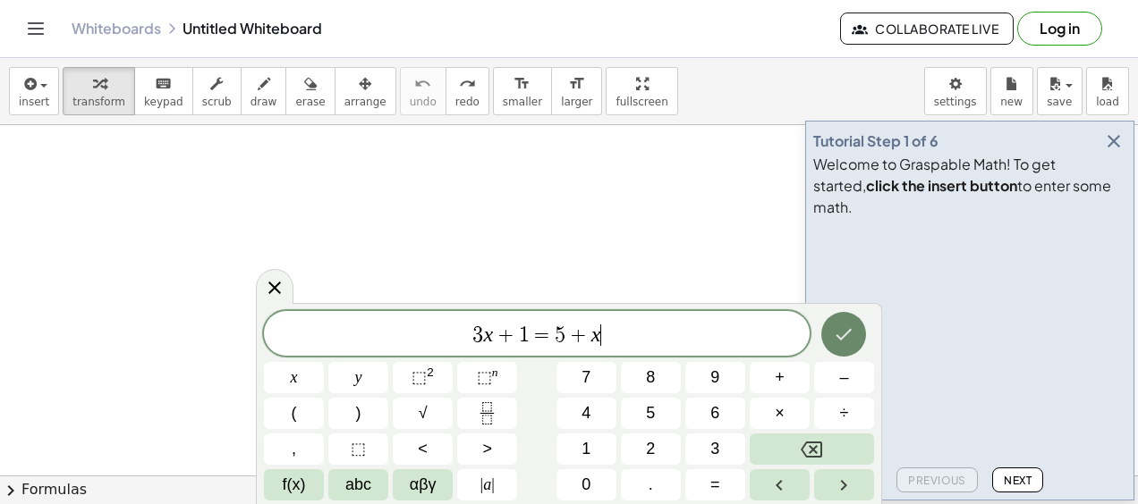
click at [848, 343] on icon "Done" at bounding box center [843, 334] width 21 height 21
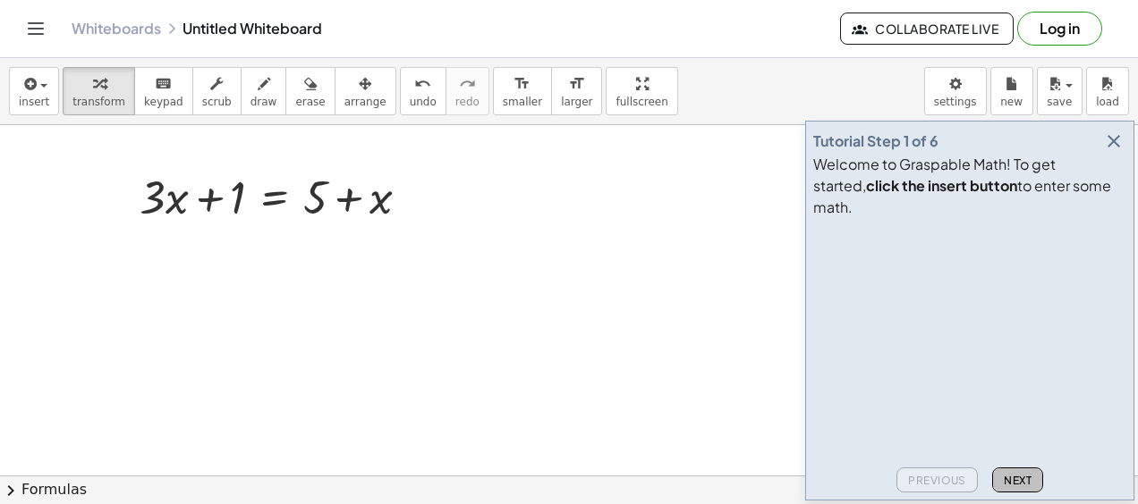
click at [1019, 478] on span "Next" at bounding box center [1017, 480] width 28 height 13
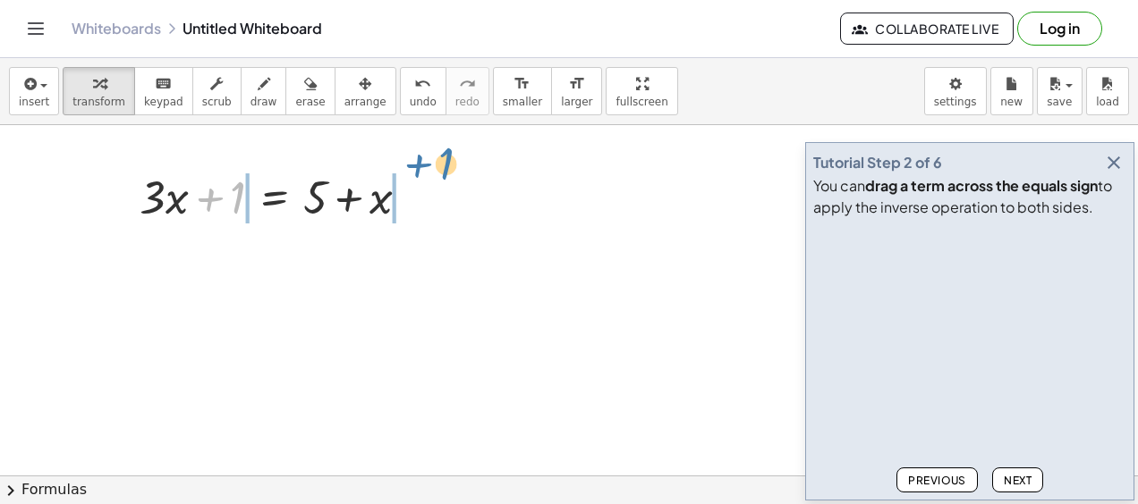
drag, startPoint x: 238, startPoint y: 199, endPoint x: 470, endPoint y: 188, distance: 232.8
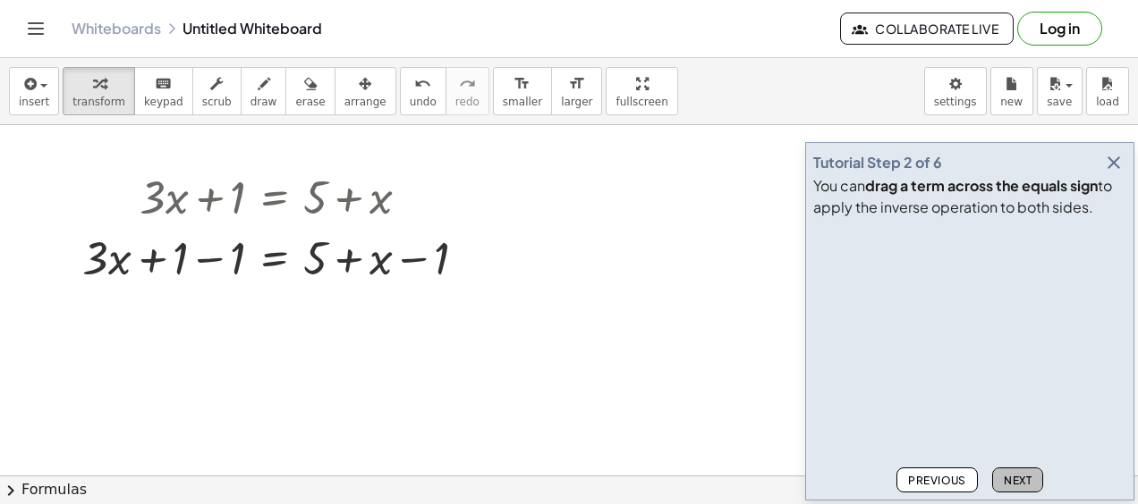
click at [1015, 478] on span "Next" at bounding box center [1017, 480] width 28 height 13
click at [943, 475] on span "Previous" at bounding box center [937, 480] width 58 height 13
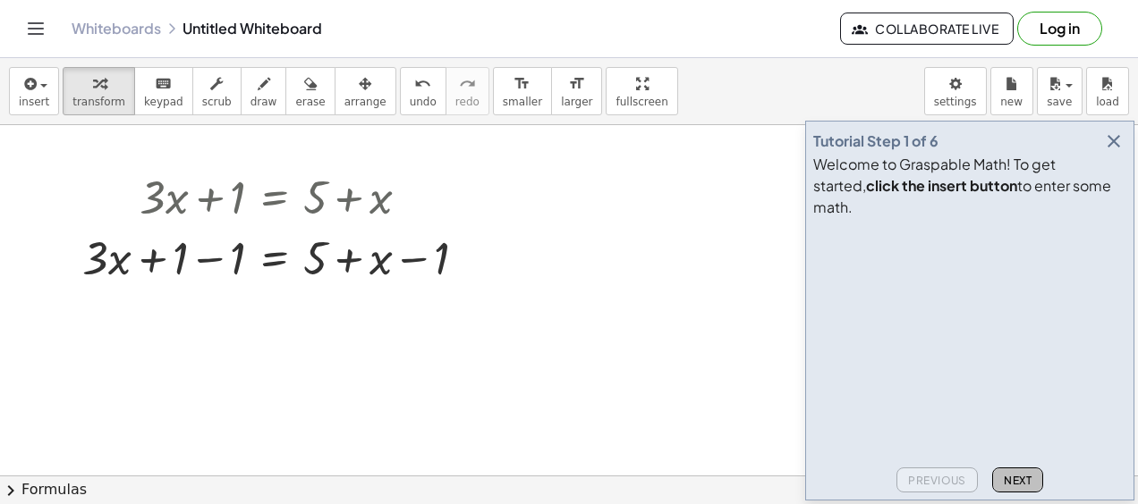
click at [1003, 478] on span "Next" at bounding box center [1017, 480] width 28 height 13
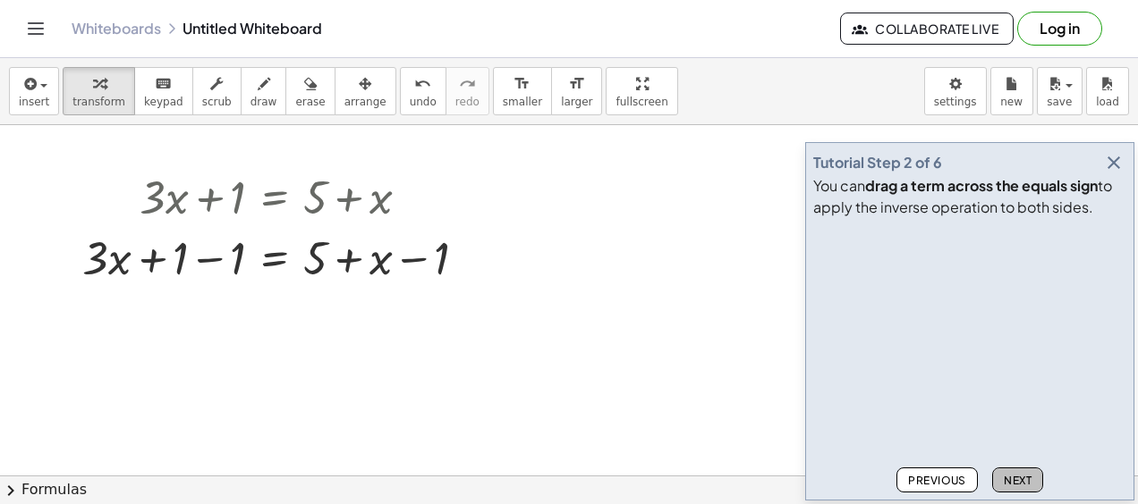
click at [1033, 478] on button "Next" at bounding box center [1017, 480] width 51 height 25
drag, startPoint x: 238, startPoint y: 248, endPoint x: 113, endPoint y: 234, distance: 125.9
click at [113, 234] on div at bounding box center [281, 256] width 416 height 61
click at [189, 263] on div at bounding box center [281, 256] width 416 height 61
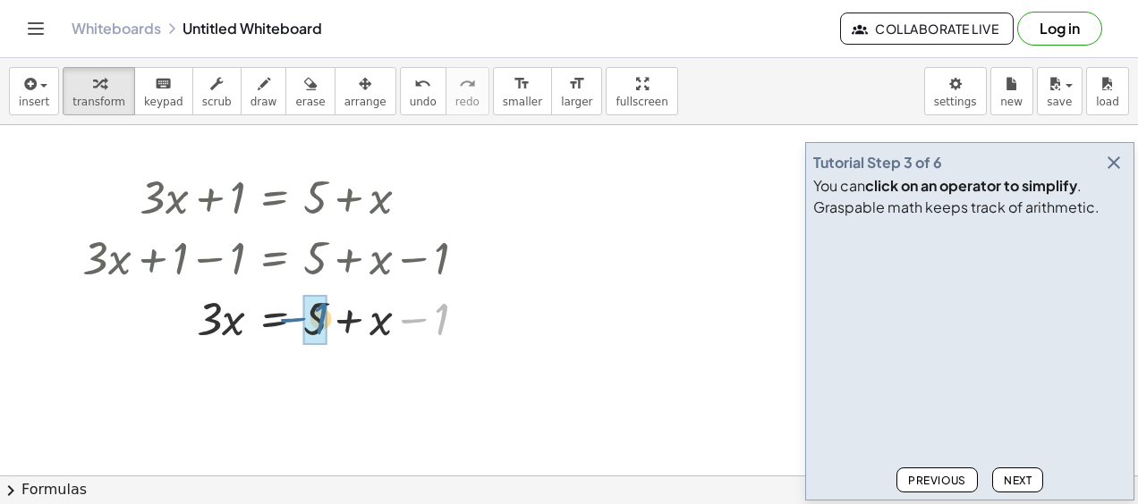
drag, startPoint x: 447, startPoint y: 322, endPoint x: 324, endPoint y: 321, distance: 123.4
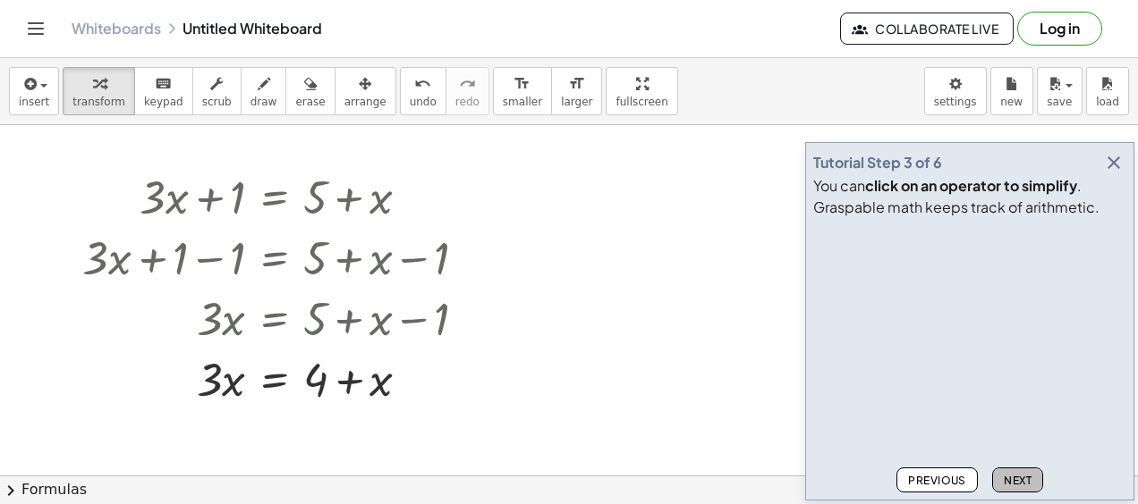
click at [1012, 487] on span "Next" at bounding box center [1017, 480] width 28 height 13
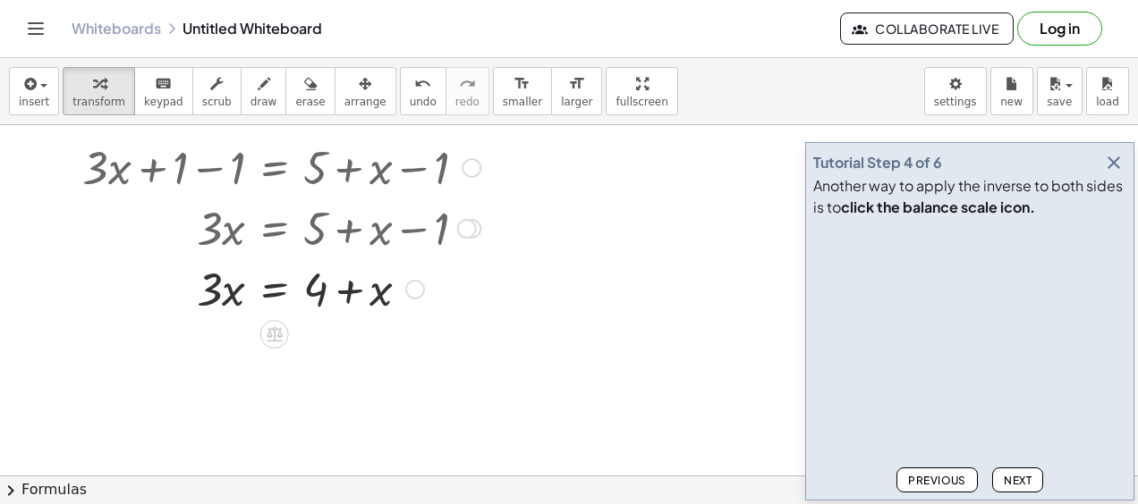
scroll to position [314, 0]
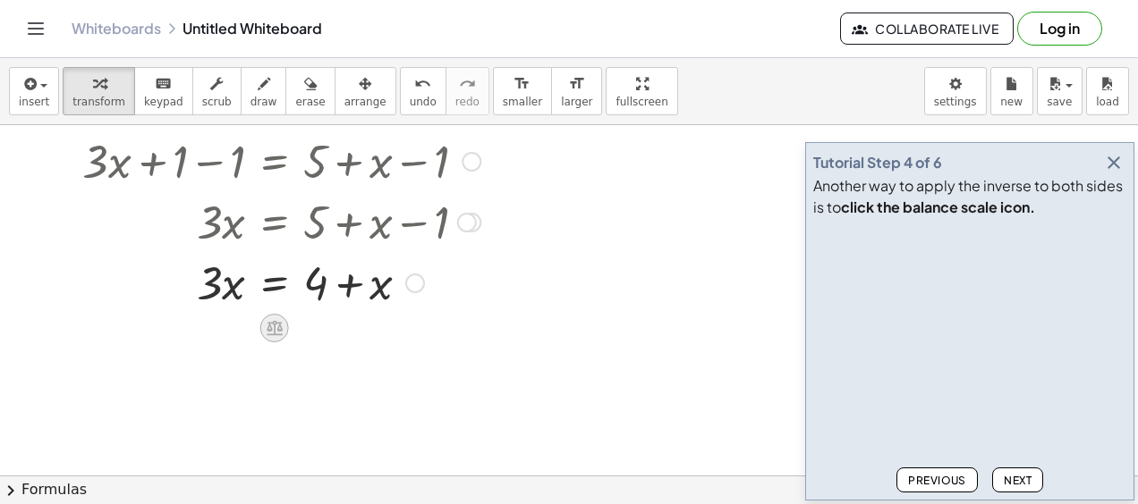
click at [280, 325] on icon at bounding box center [275, 328] width 16 height 15
click at [241, 318] on span "−" at bounding box center [238, 329] width 11 height 26
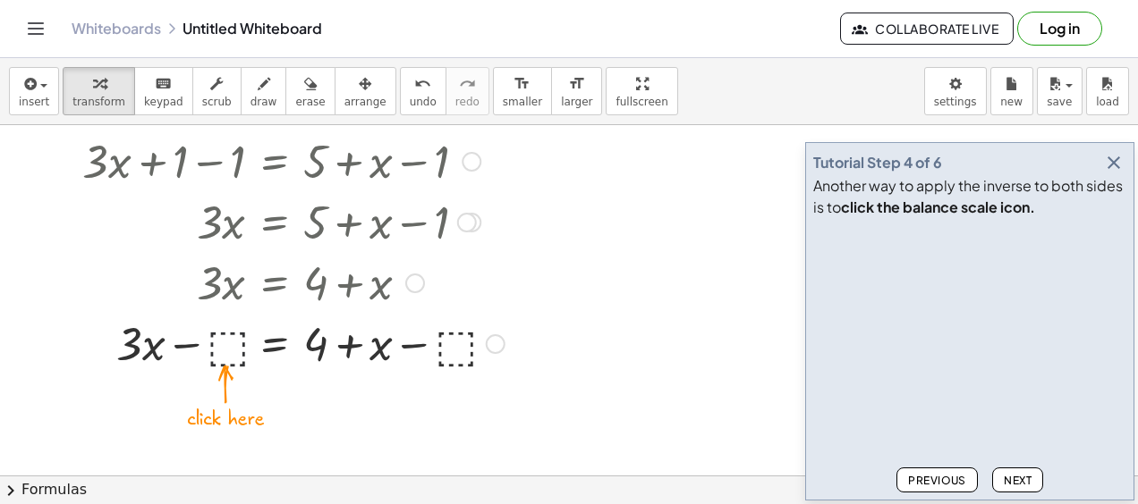
click at [232, 343] on div at bounding box center [293, 342] width 440 height 61
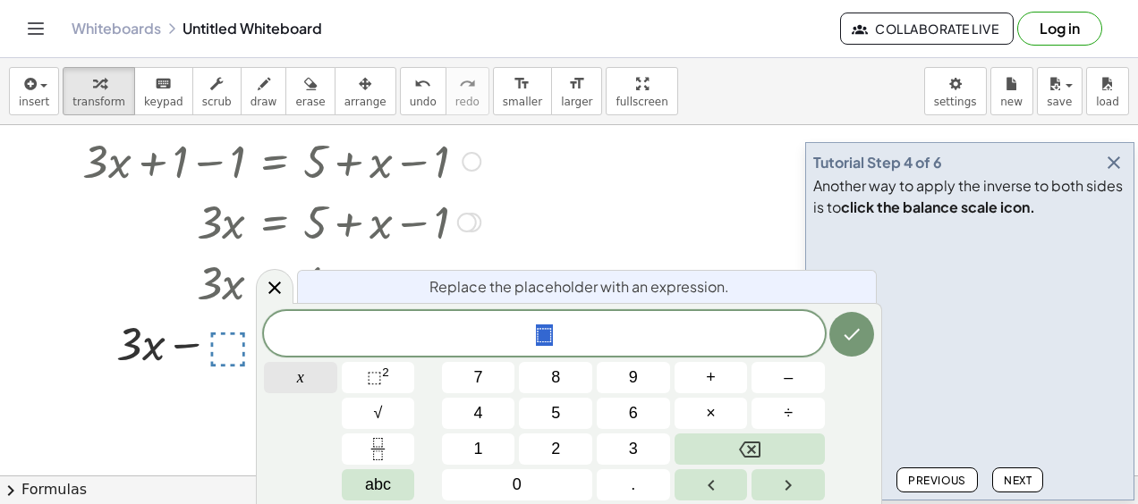
click at [293, 366] on button "x" at bounding box center [300, 377] width 73 height 31
click at [851, 344] on icon "Done" at bounding box center [851, 334] width 21 height 21
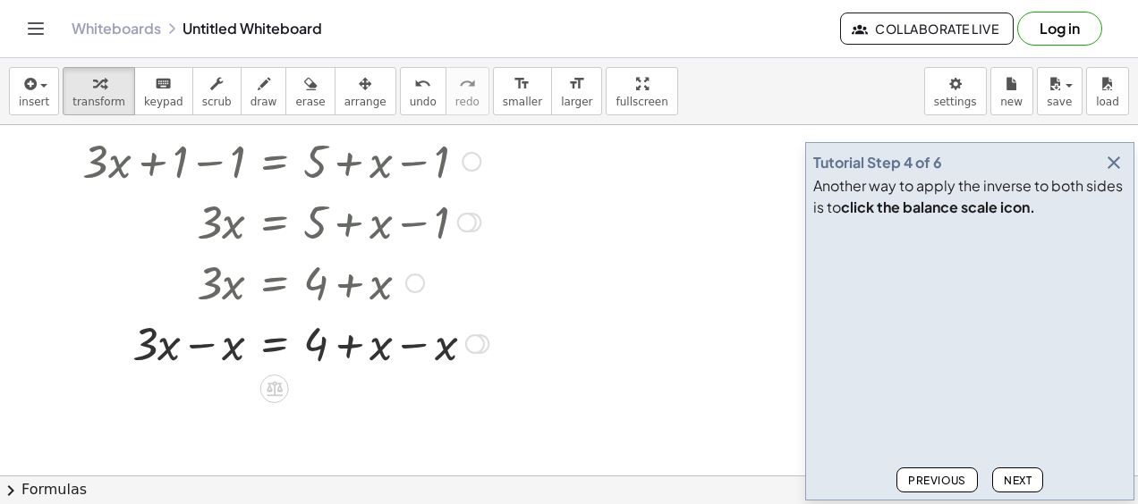
click at [319, 343] on div at bounding box center [285, 342] width 424 height 61
click at [378, 345] on div at bounding box center [285, 342] width 424 height 61
click at [440, 342] on div at bounding box center [285, 342] width 424 height 61
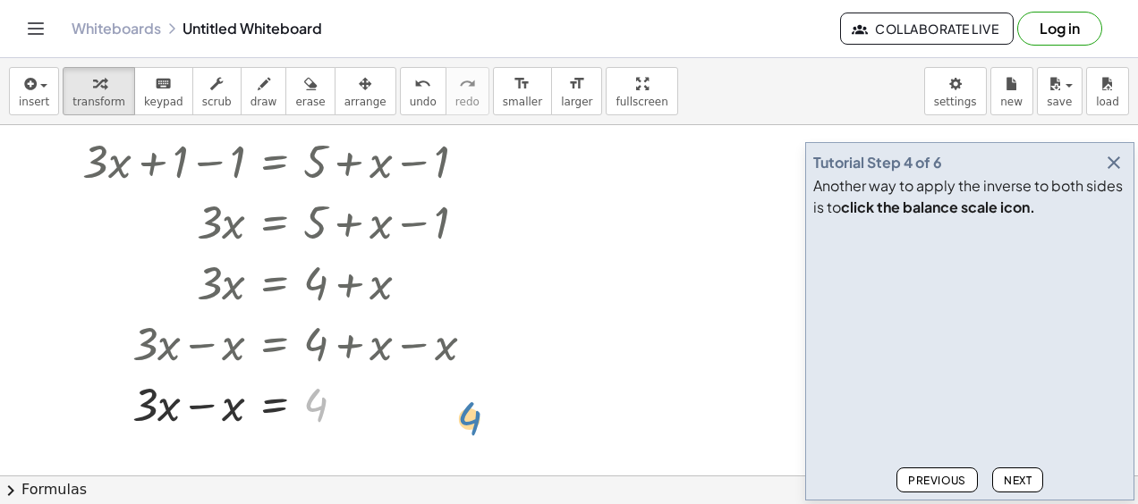
drag, startPoint x: 440, startPoint y: 342, endPoint x: 619, endPoint y: 360, distance: 179.8
click at [619, 360] on div "+ · 3 · x + 1 = + 5 + x + · 3 · x + 1 − 1 = + 5 + x − 1 + · 3 · x + 0 = + 5 + x…" at bounding box center [569, 162] width 1138 height 702
click at [1024, 480] on span "Next" at bounding box center [1017, 480] width 28 height 13
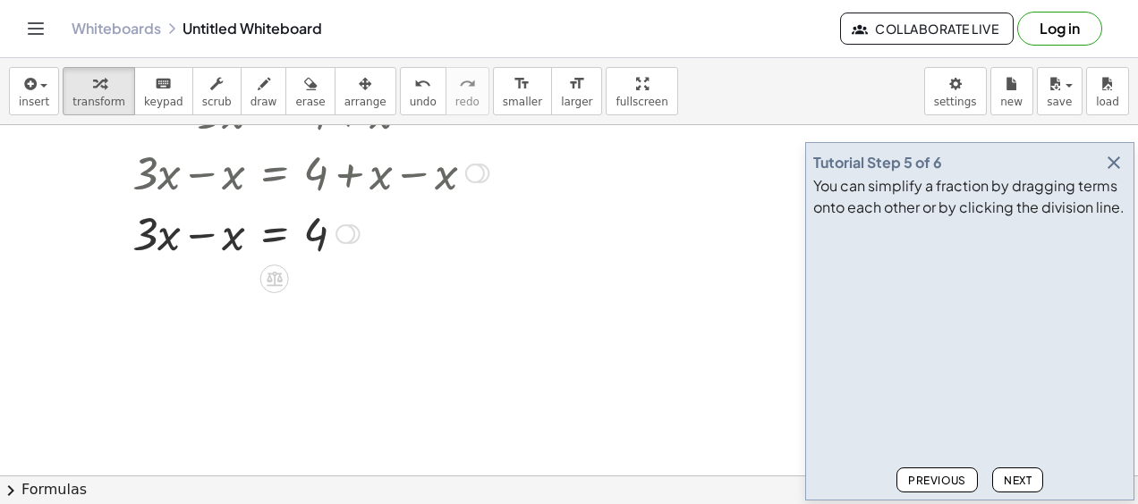
scroll to position [486, 0]
drag, startPoint x: 318, startPoint y: 233, endPoint x: 161, endPoint y: 279, distance: 163.0
